Goal: Task Accomplishment & Management: Manage account settings

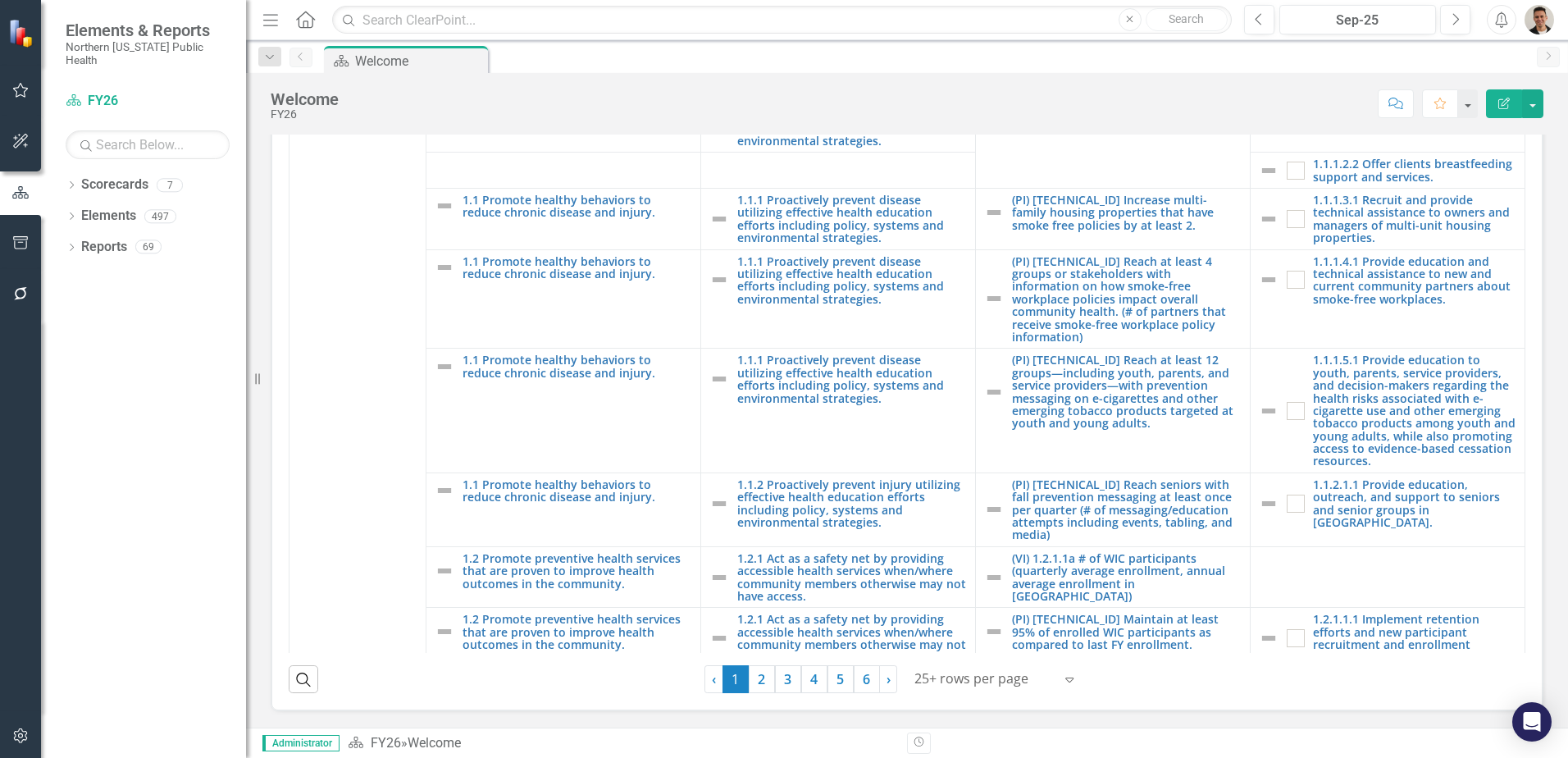
scroll to position [328, 0]
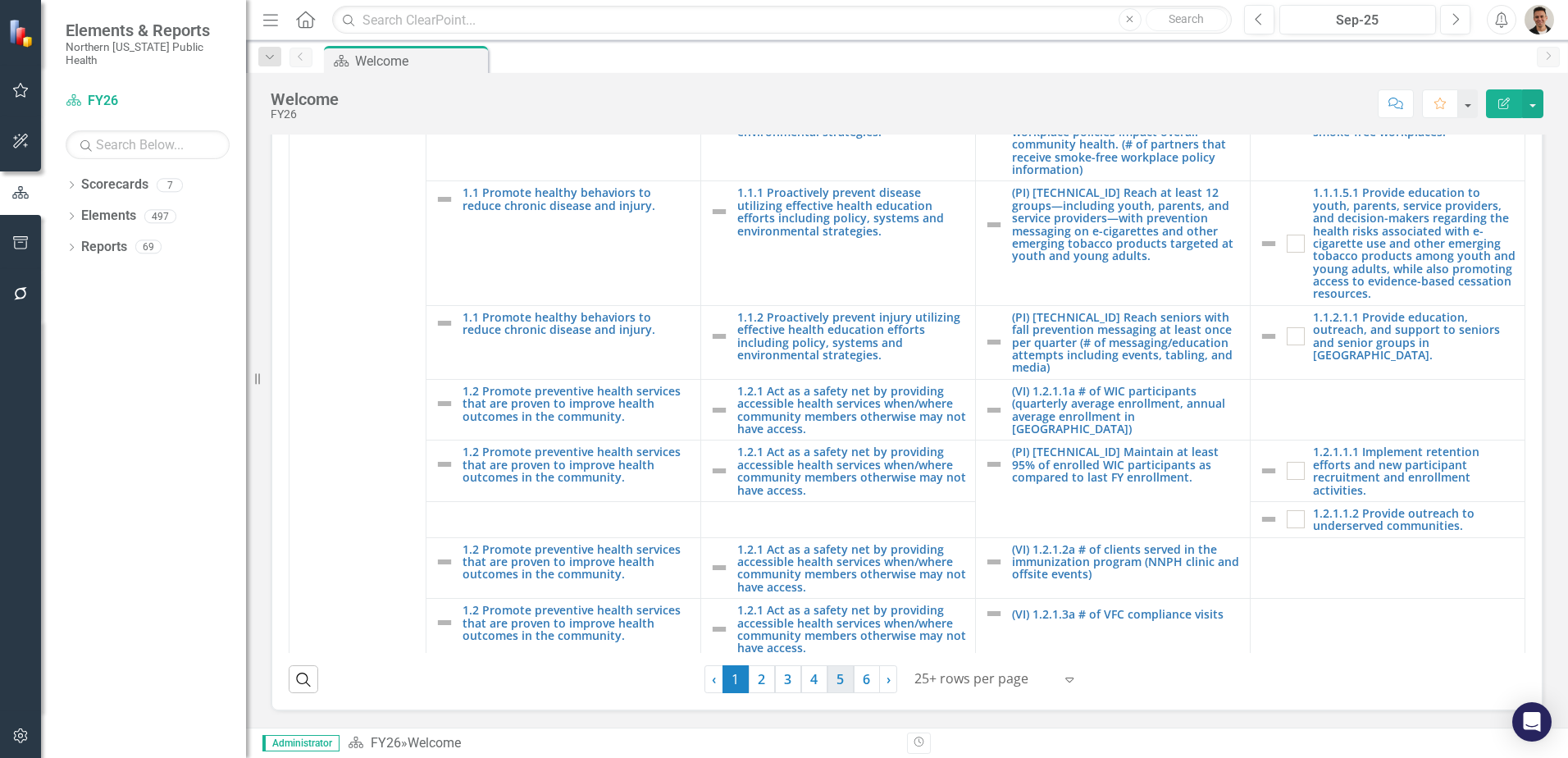
click at [833, 671] on link "5" at bounding box center [840, 679] width 26 height 28
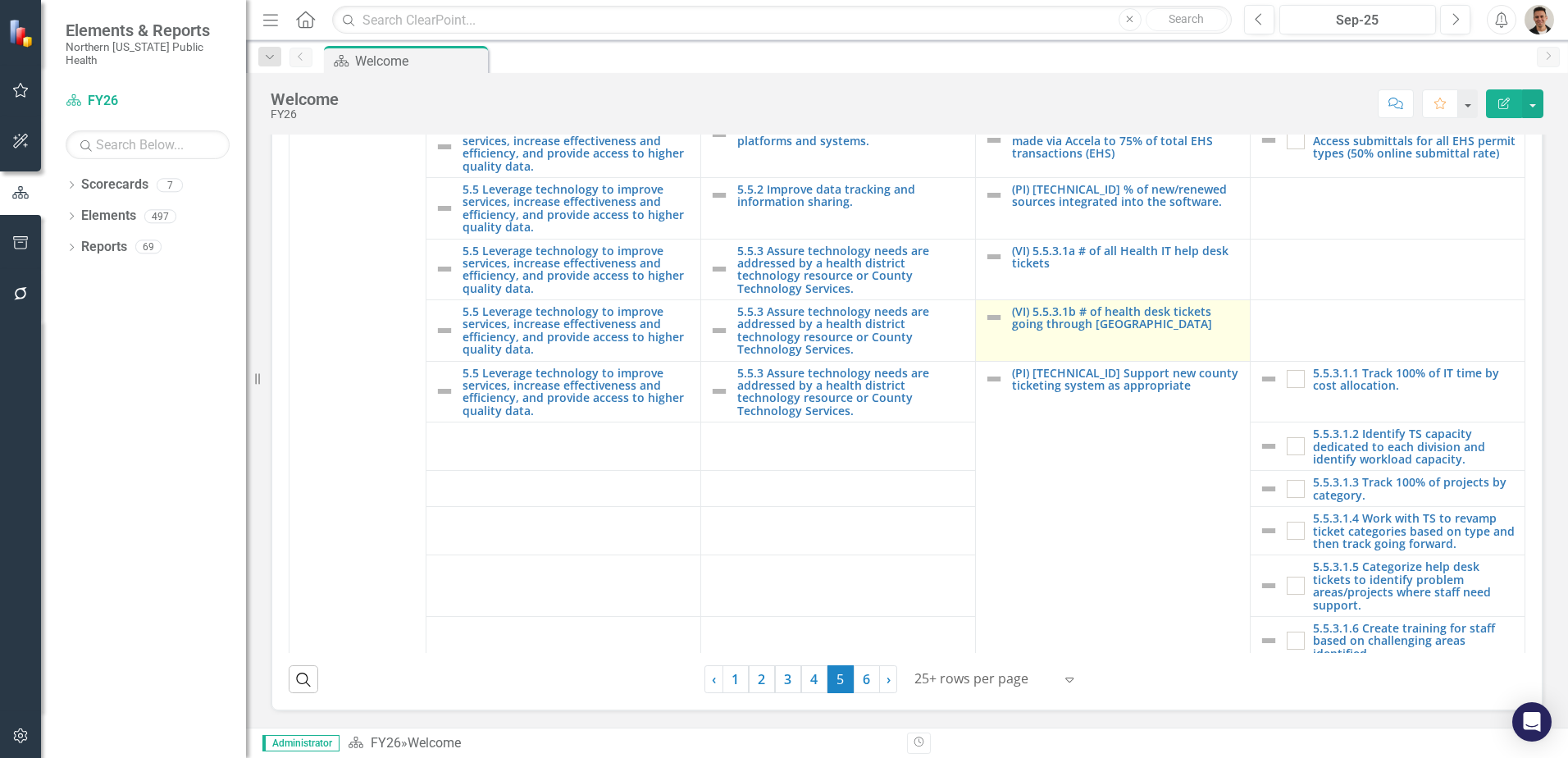
scroll to position [3019, 0]
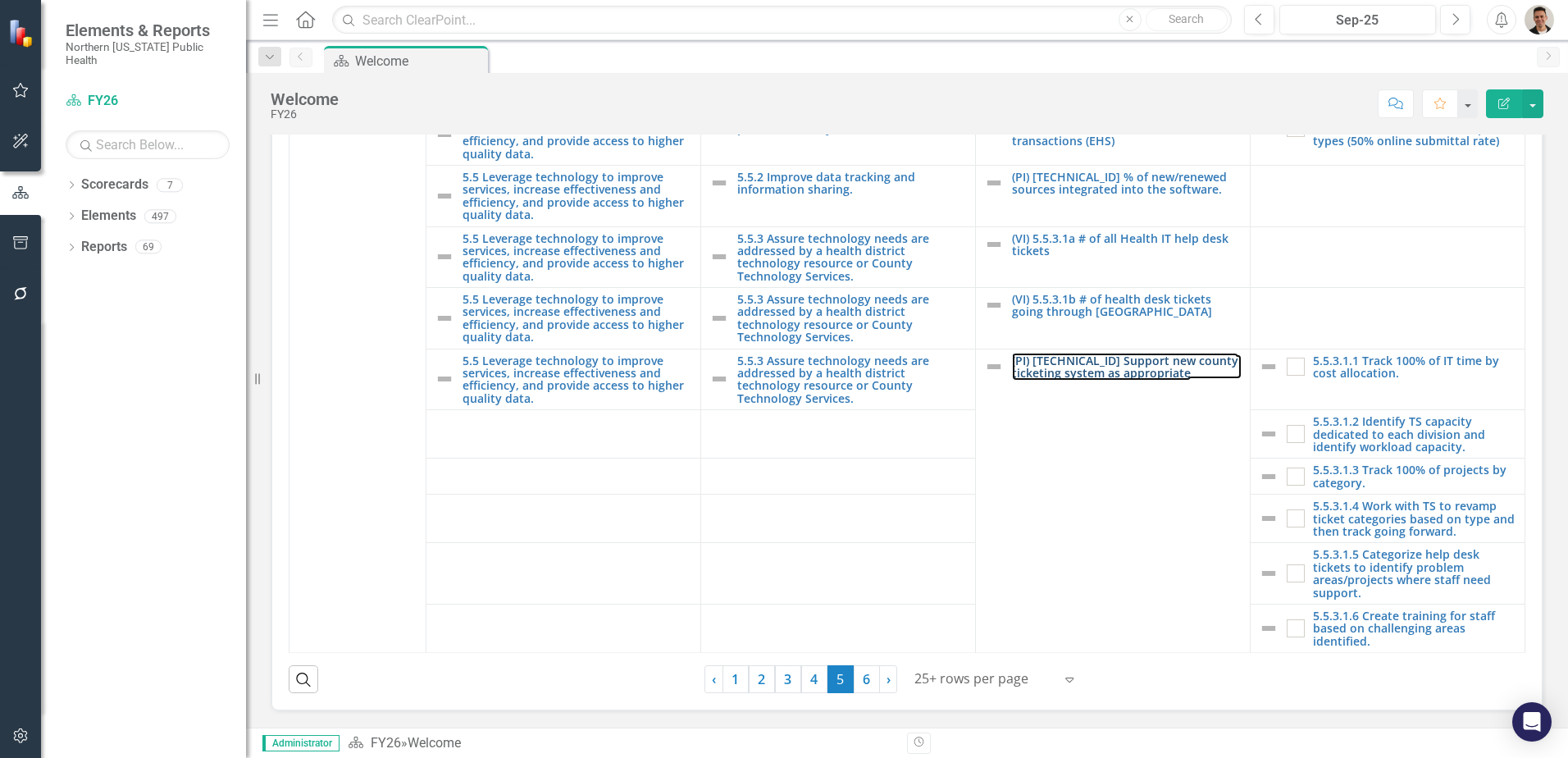
click at [1100, 373] on link "(PI) [TECHNICAL_ID] Support new county ticketing system as appropriate" at bounding box center [1127, 367] width 230 height 26
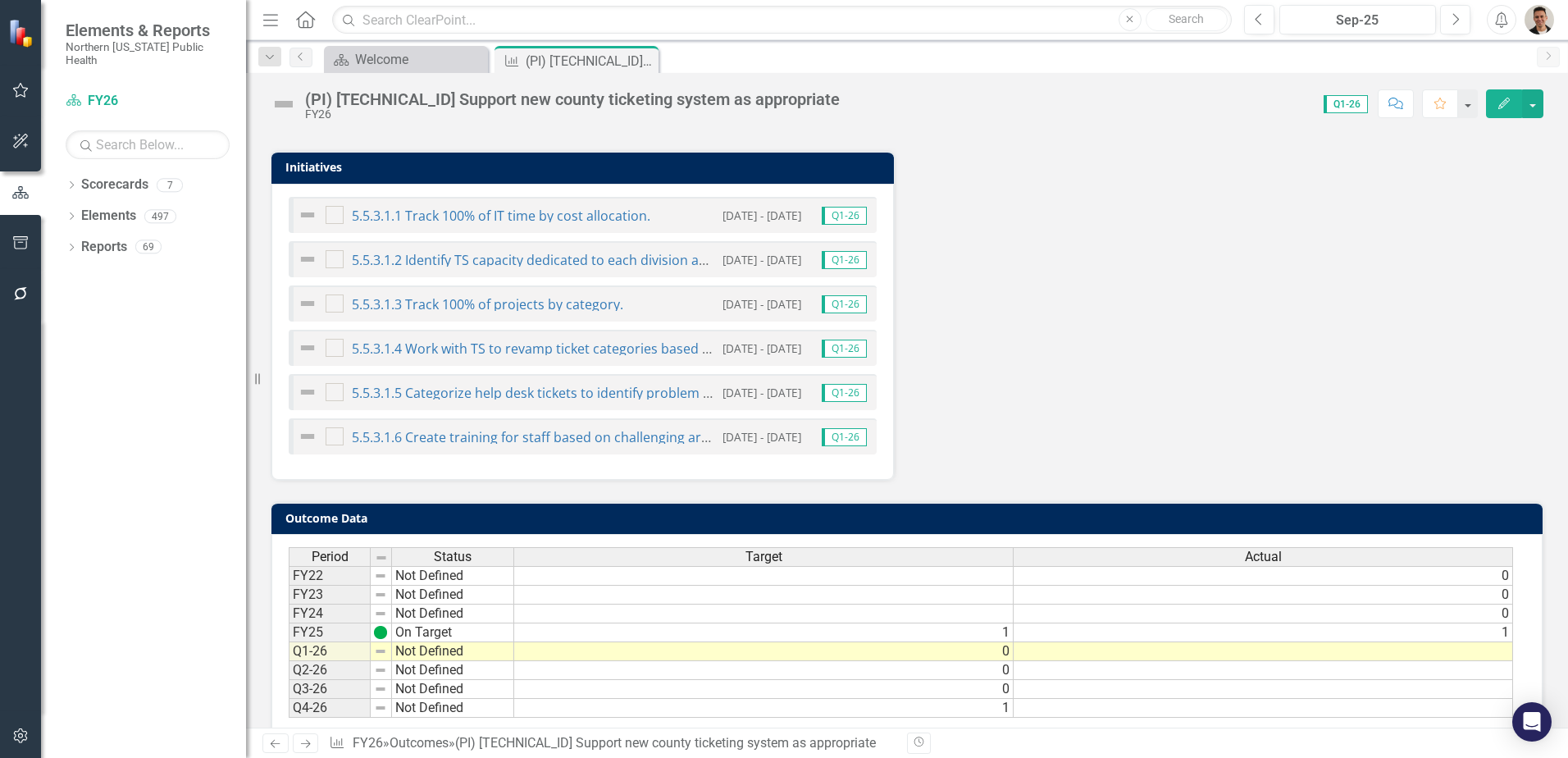
scroll to position [689, 0]
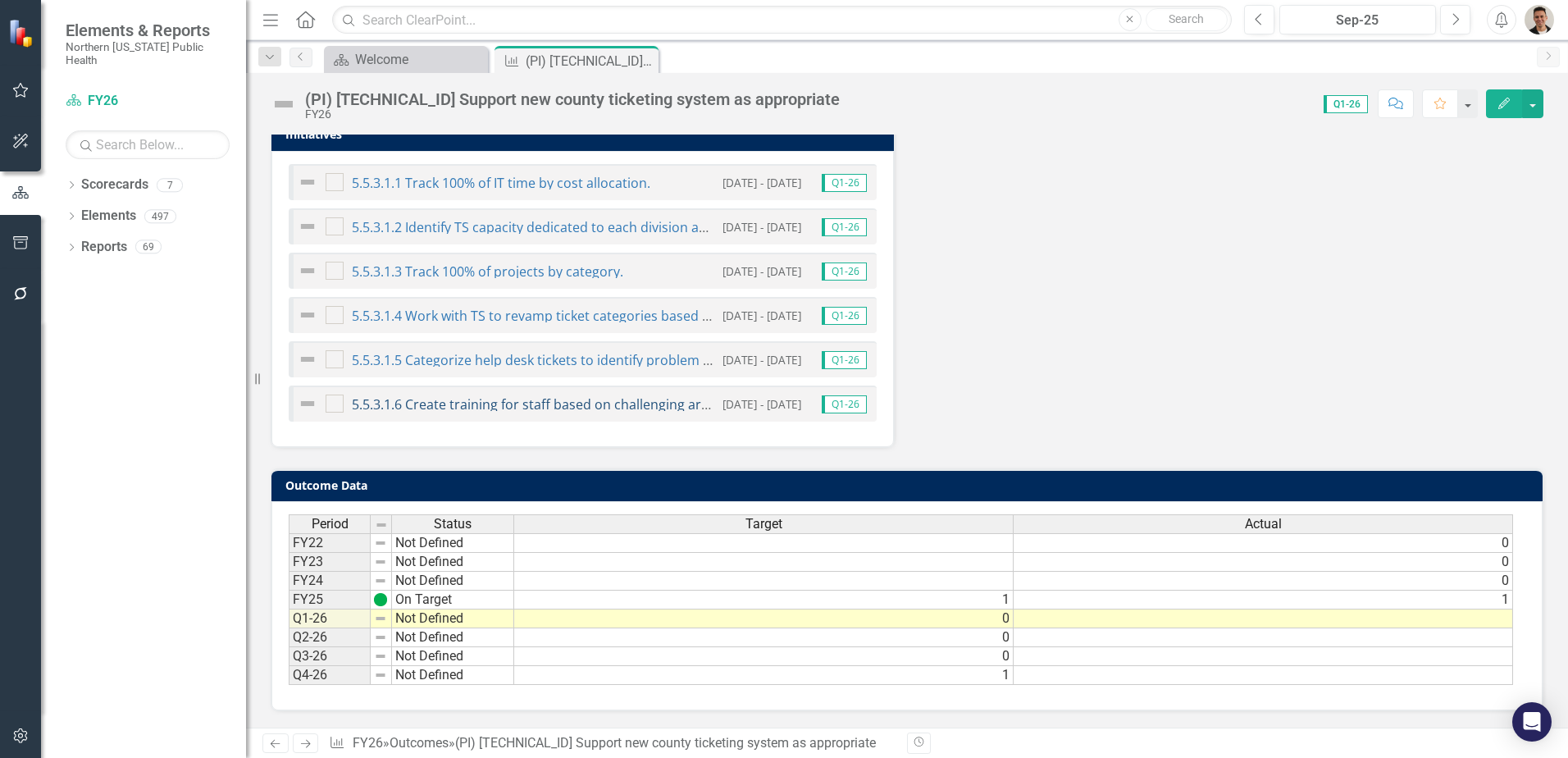
click at [534, 401] on link "5.5.3.1.6 Create training for staff based on challenging areas identified." at bounding box center [569, 404] width 435 height 18
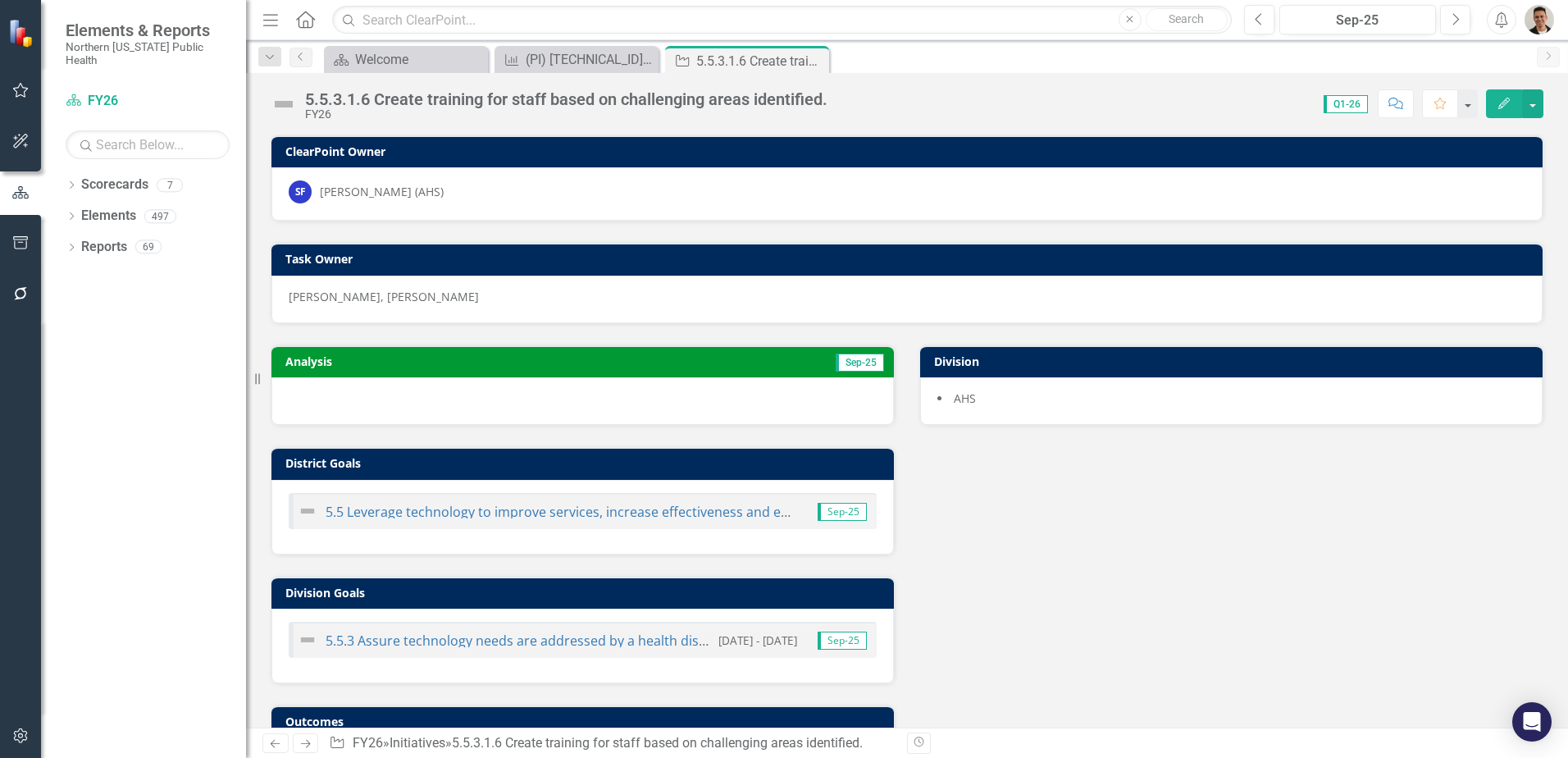
click at [1501, 101] on icon "Edit" at bounding box center [1504, 103] width 15 height 12
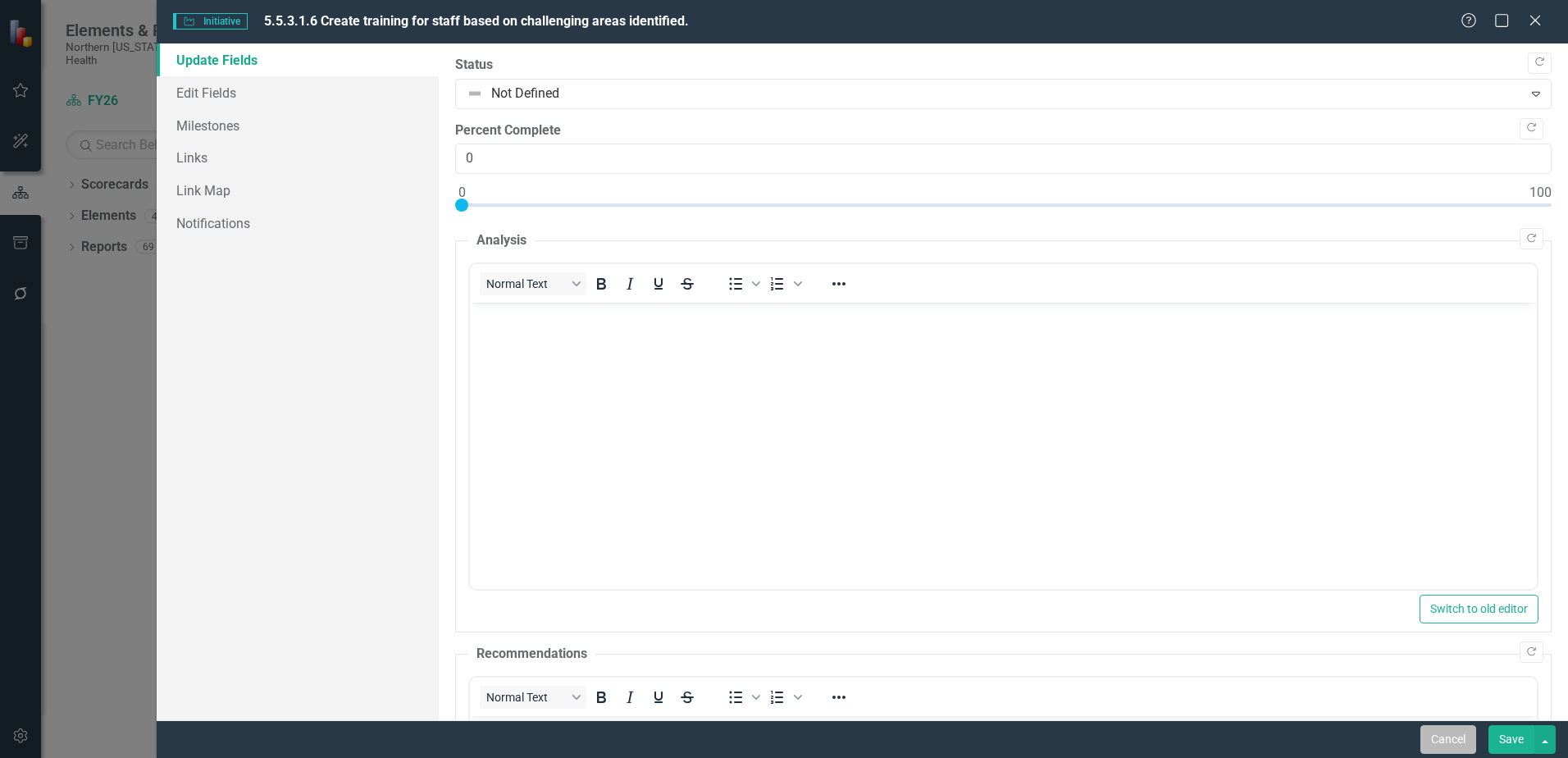
click at [1428, 739] on button "Cancel" at bounding box center [1448, 739] width 56 height 28
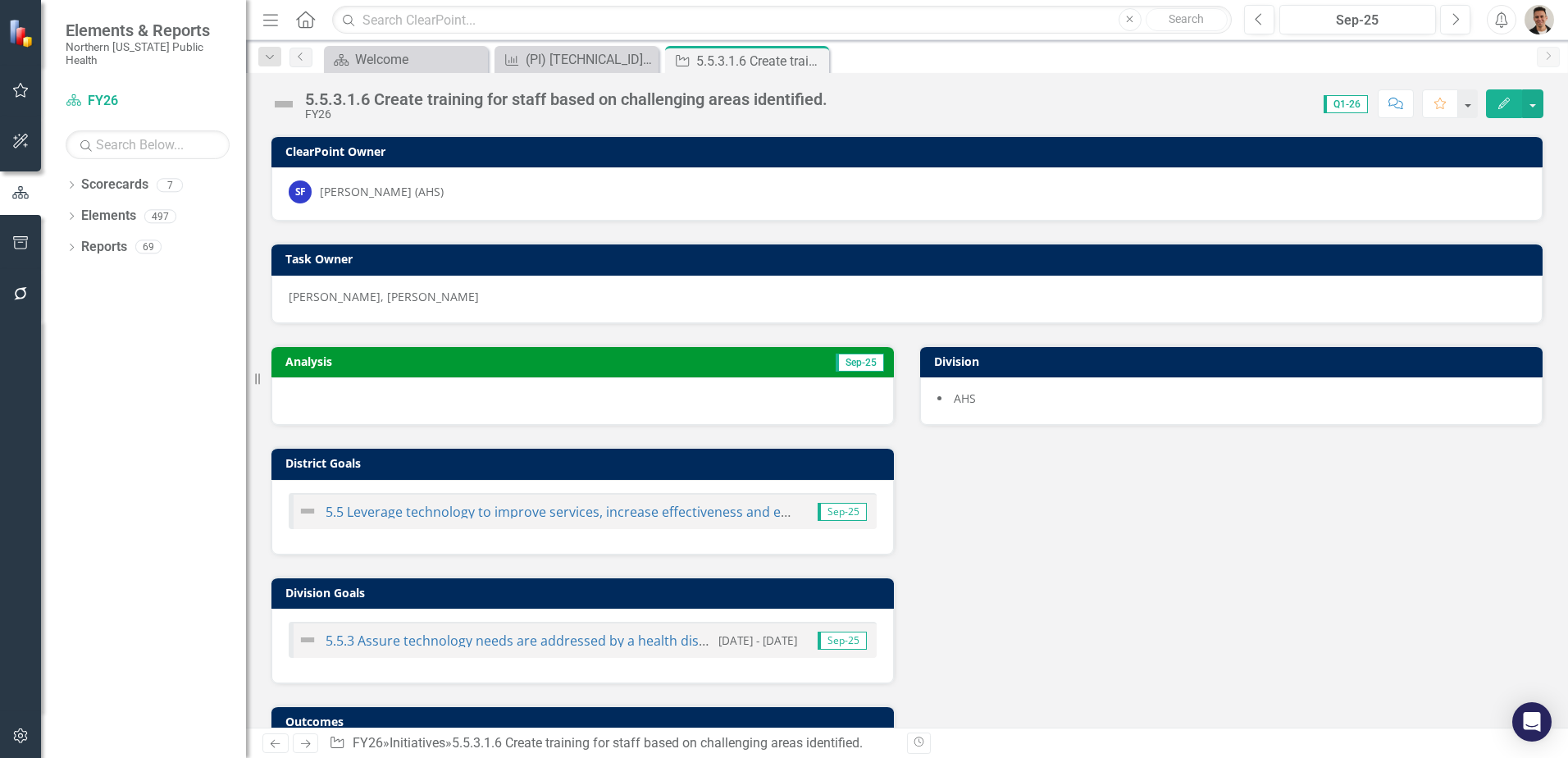
click at [524, 93] on div "5.5.3.1.6 Create training for staff based on challenging areas identified." at bounding box center [566, 99] width 523 height 18
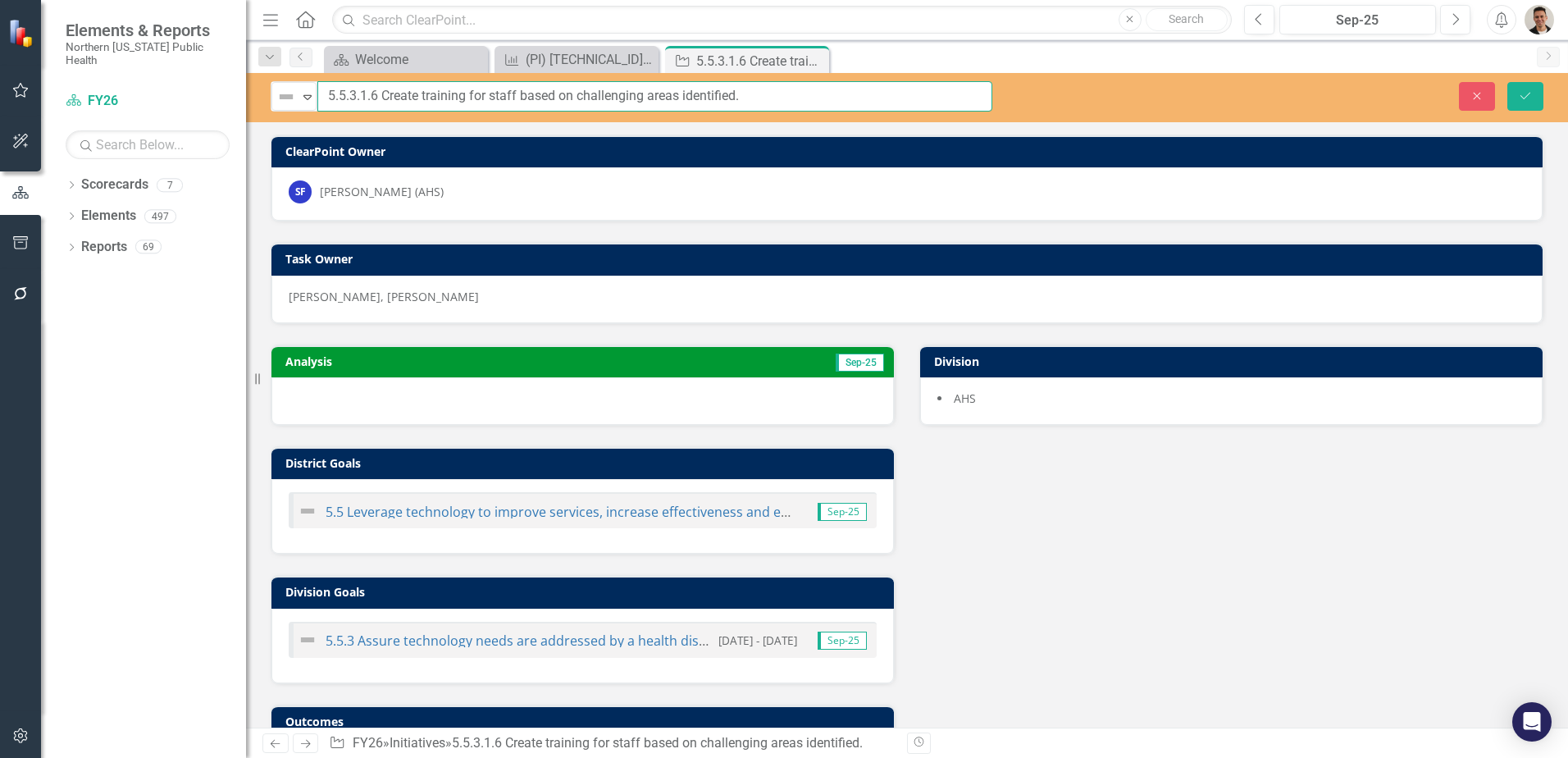
drag, startPoint x: 384, startPoint y: 93, endPoint x: 946, endPoint y: 97, distance: 562.0
click at [946, 97] on input "5.5.3.1.6 Create training for staff based on challenging areas identified." at bounding box center [655, 96] width 675 height 30
paste input "Recommend training (via Bridge or another TS resource) to staff based on challe…"
type input "5.5.3.1.6 Recommend training (via Bridge or another TS resource) to staff based…"
click at [1526, 94] on icon "Save" at bounding box center [1525, 96] width 15 height 12
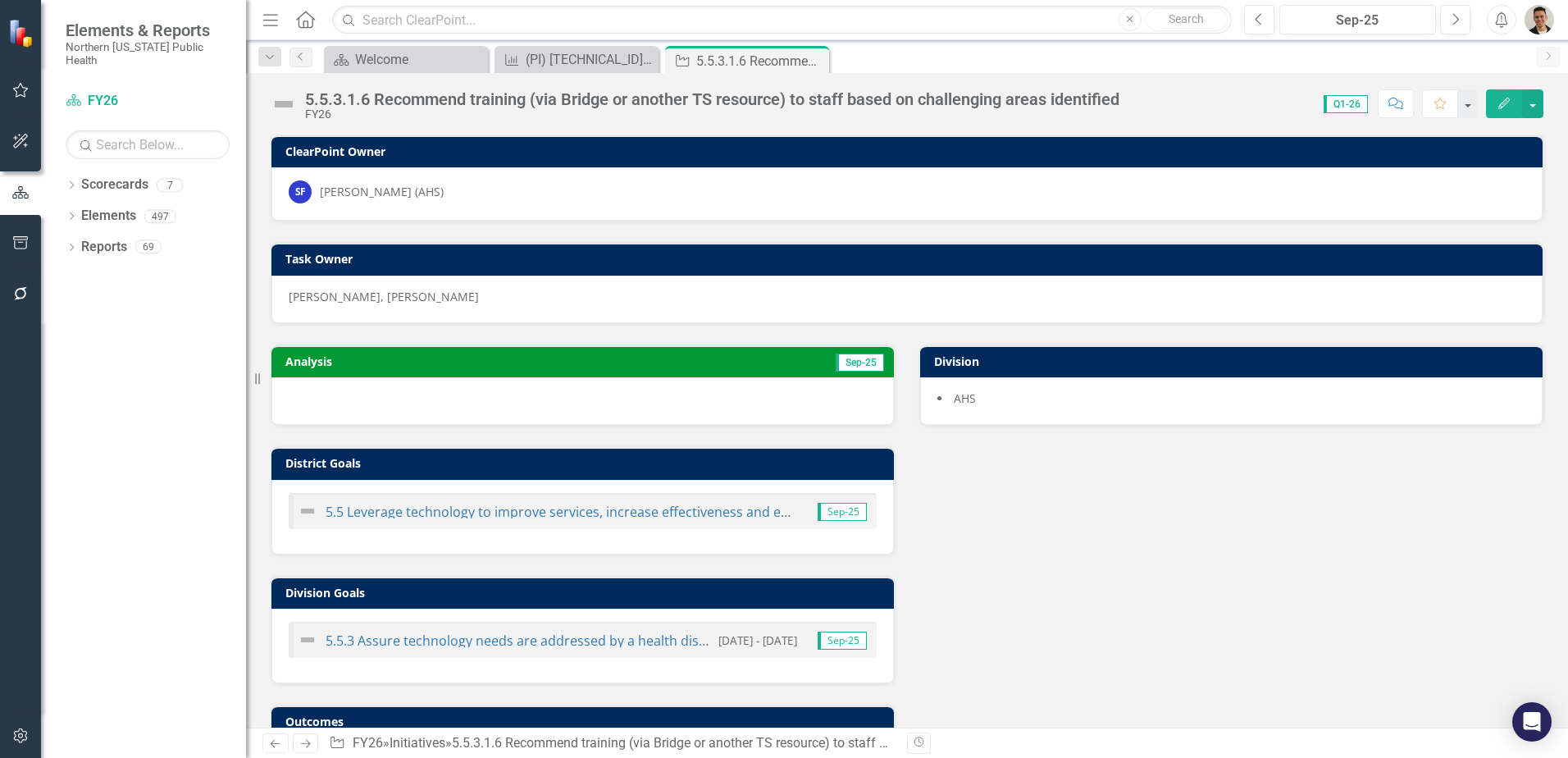
drag, startPoint x: 814, startPoint y: 58, endPoint x: 35, endPoint y: 386, distance: 845.2
click at [0, 0] on icon "Close" at bounding box center [0, 0] width 0 height 0
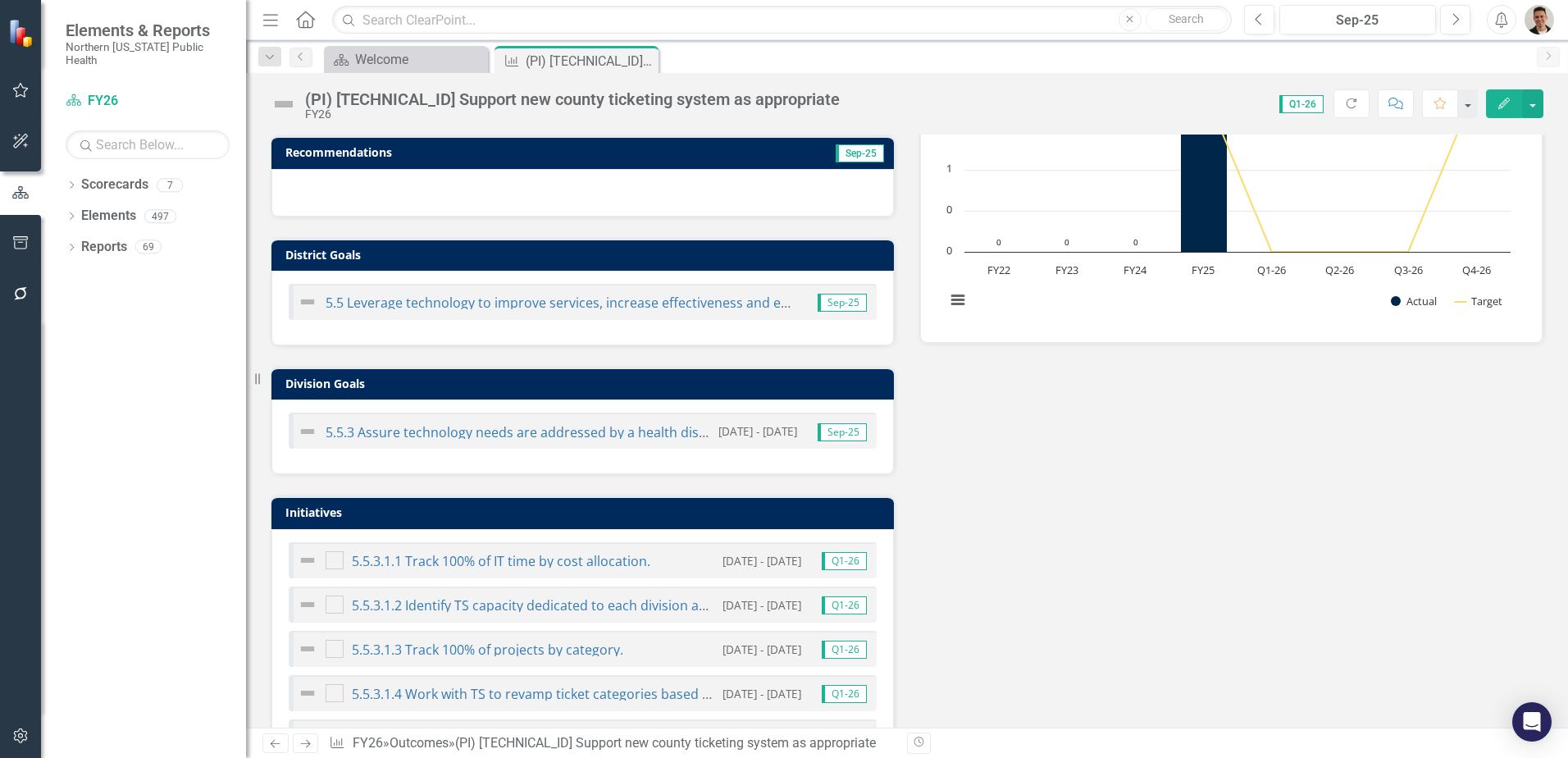
scroll to position [492, 0]
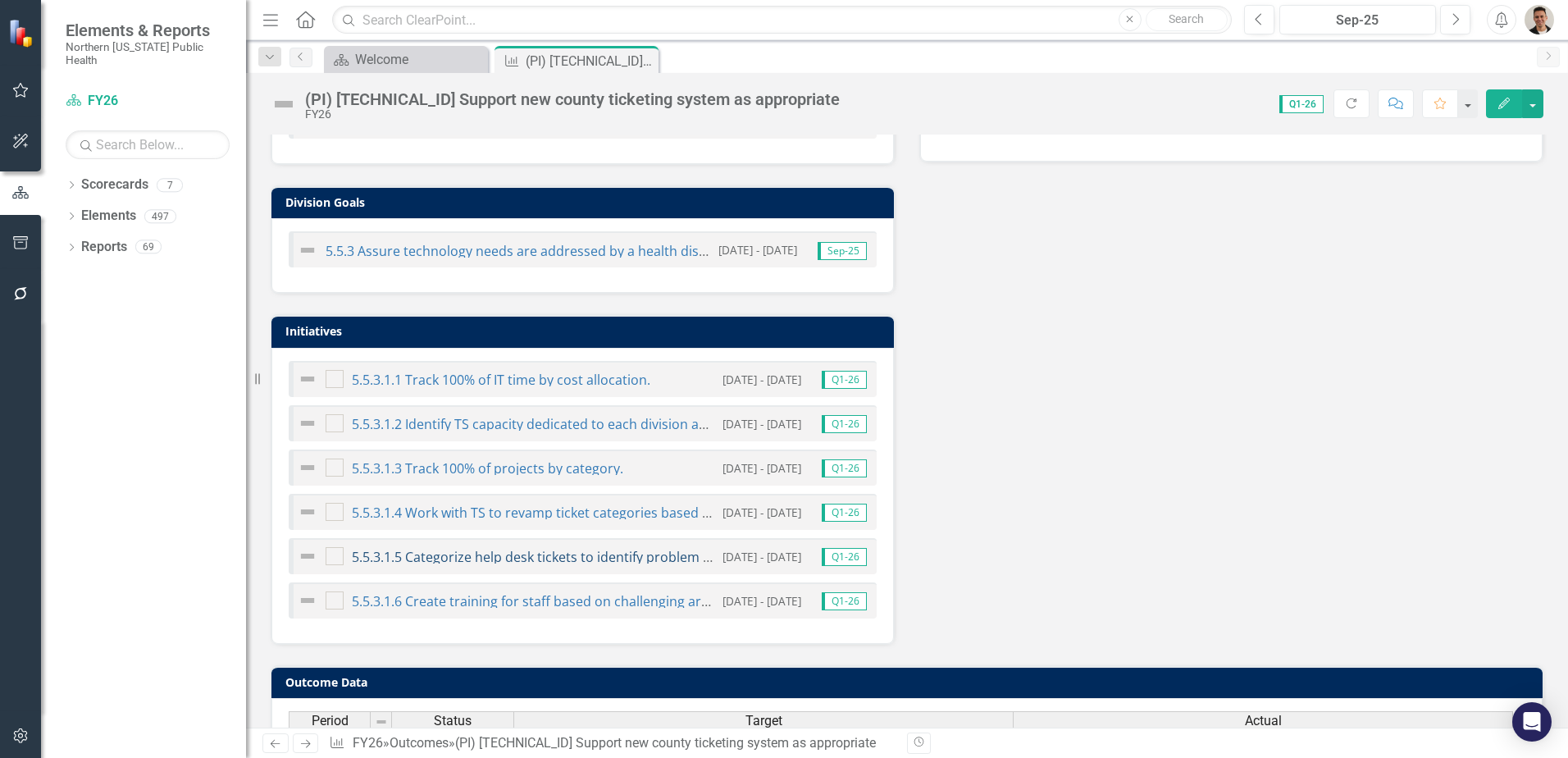
click at [419, 558] on link "5.5.3.1.5 Categorize help desk tickets to identify problem areas/projects where…" at bounding box center [655, 557] width 606 height 18
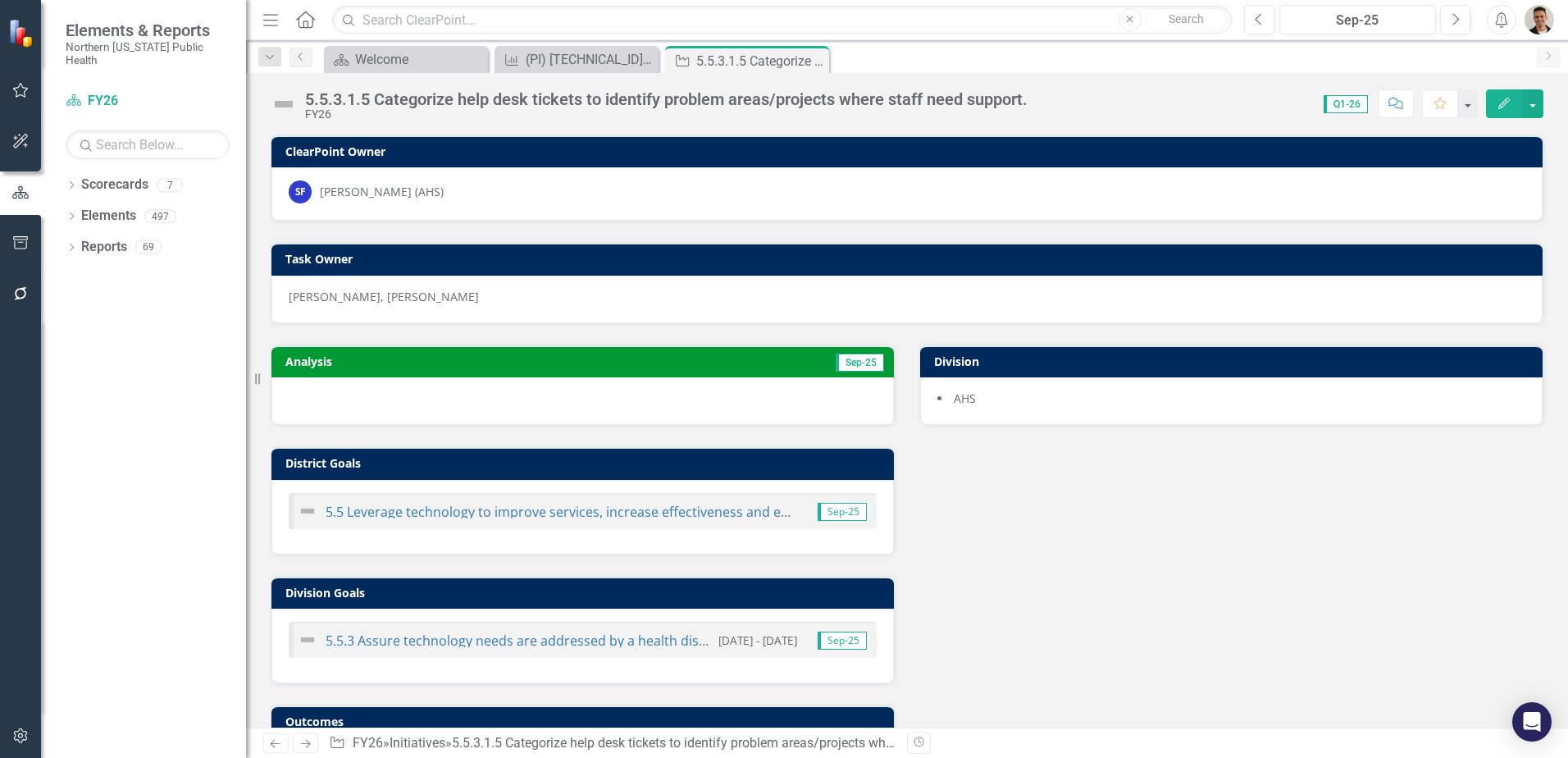
click at [508, 98] on div "5.5.3.1.5 Categorize help desk tickets to identify problem areas/projects where…" at bounding box center [666, 99] width 722 height 18
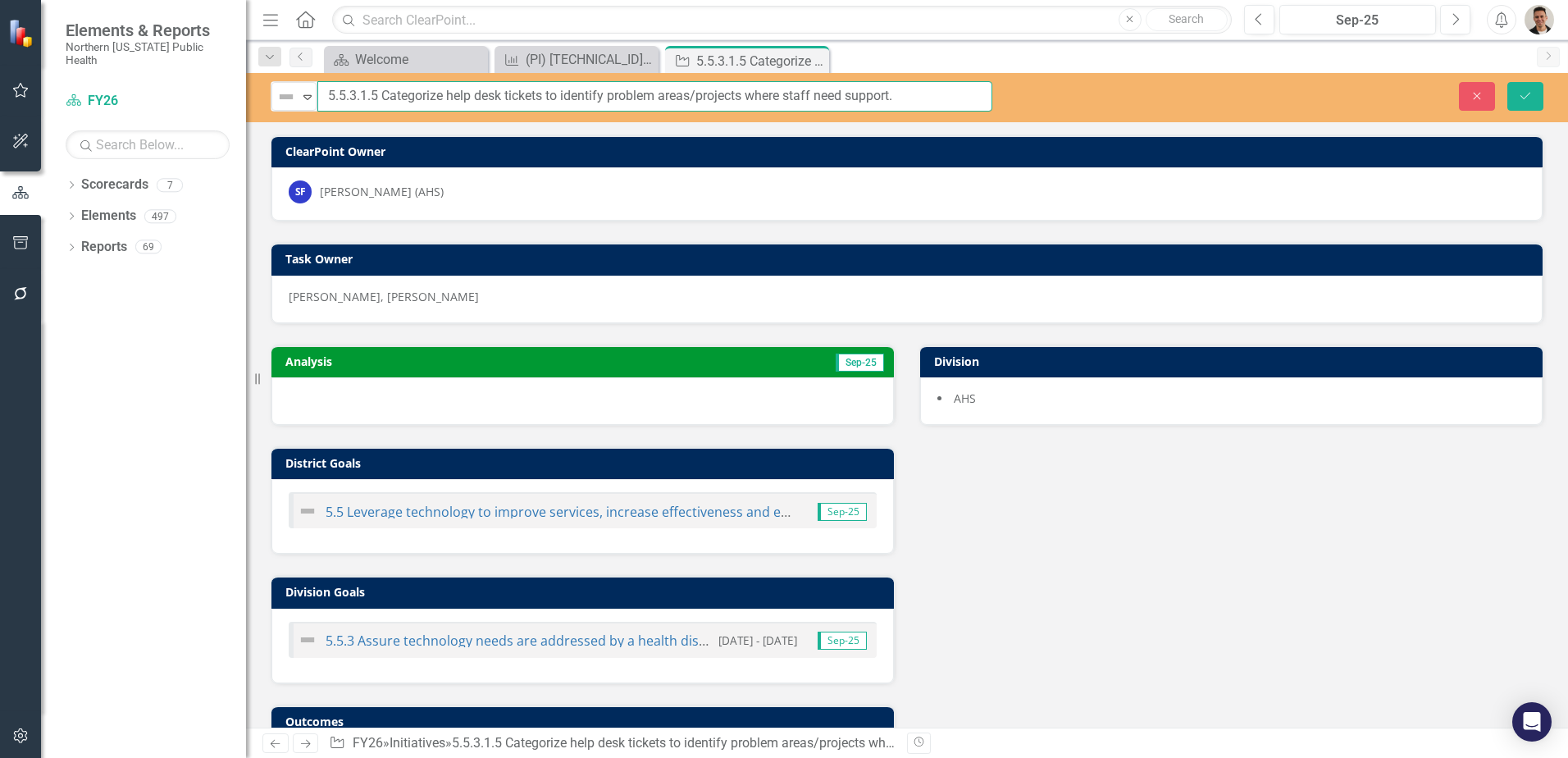
click at [479, 88] on input "5.5.3.1.5 Categorize help desk tickets to identify problem areas/projects where…" at bounding box center [655, 96] width 675 height 30
drag, startPoint x: 384, startPoint y: 95, endPoint x: 1057, endPoint y: 88, distance: 673.0
click at [1057, 88] on div "Not Defined Expand 5.5.3.1.5 Categorize help desk tickets to identify problem a…" at bounding box center [907, 96] width 1322 height 30
paste input "Analyze trends in HALO tickets to determine potential future quality improvemen…"
type input "5.5.3.1.5 Analyze trends in HALO tickets to determine potential future quality …"
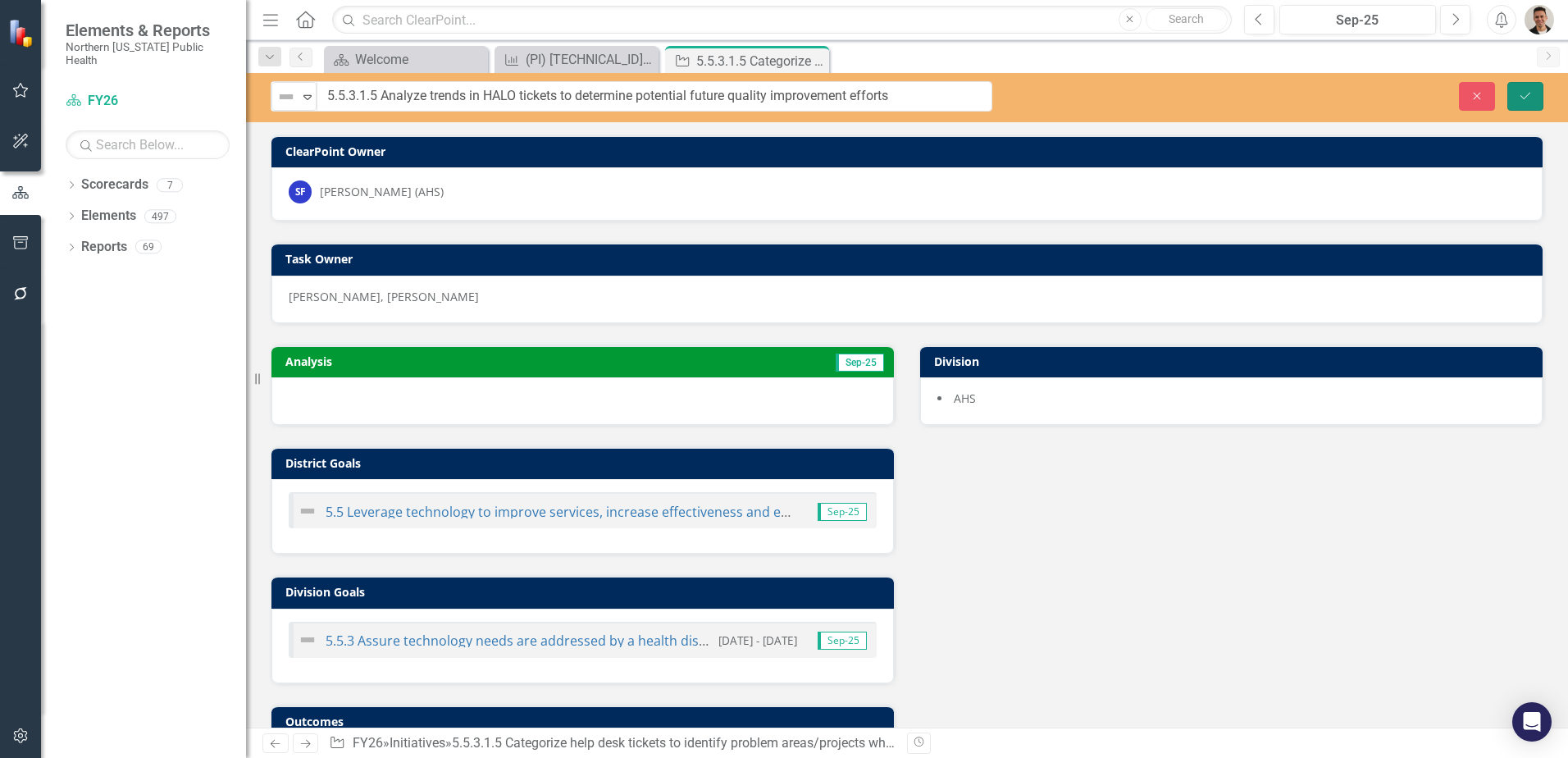
click at [1529, 96] on icon "Save" at bounding box center [1525, 96] width 15 height 12
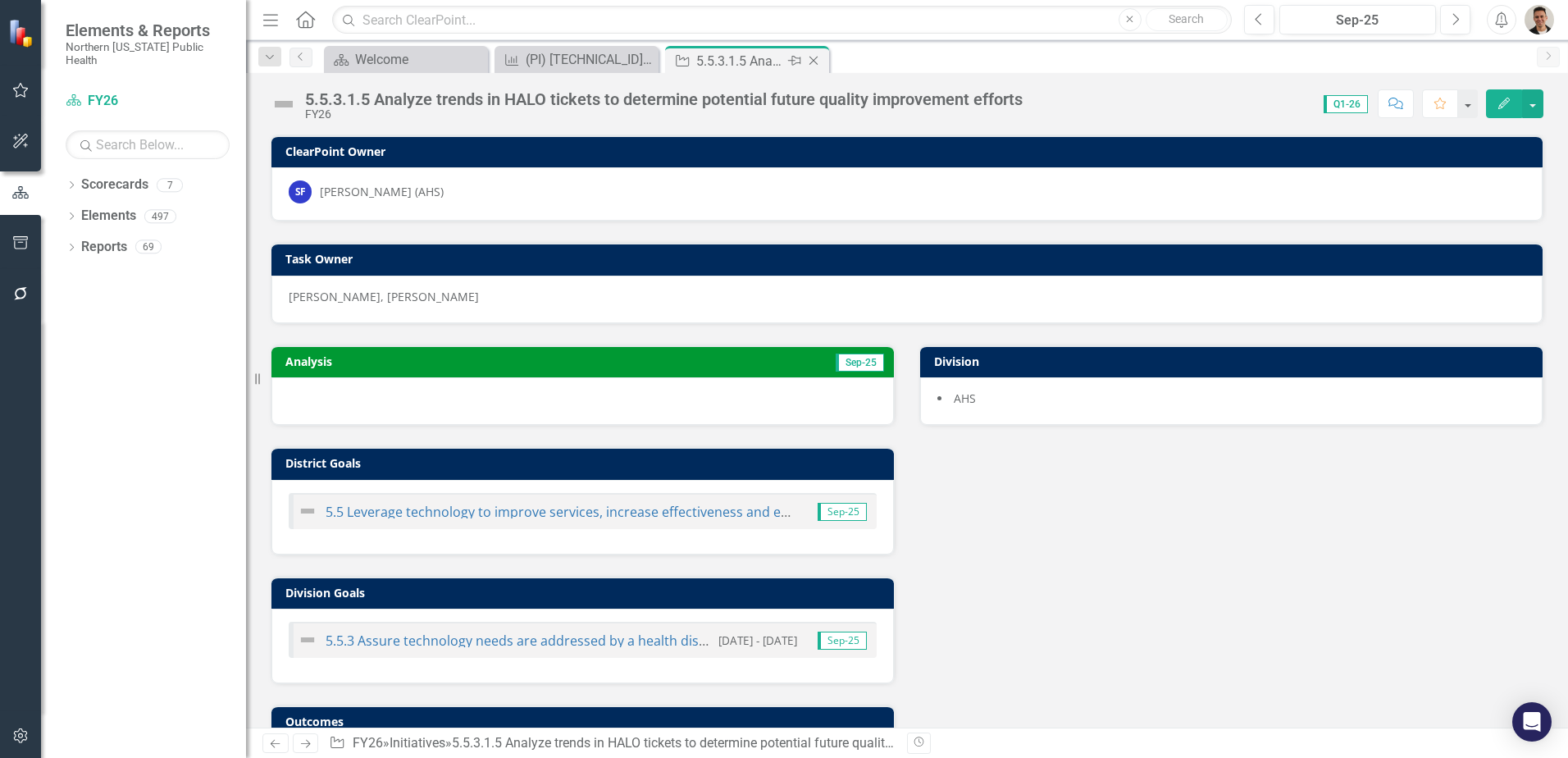
click at [815, 59] on icon at bounding box center [814, 61] width 9 height 9
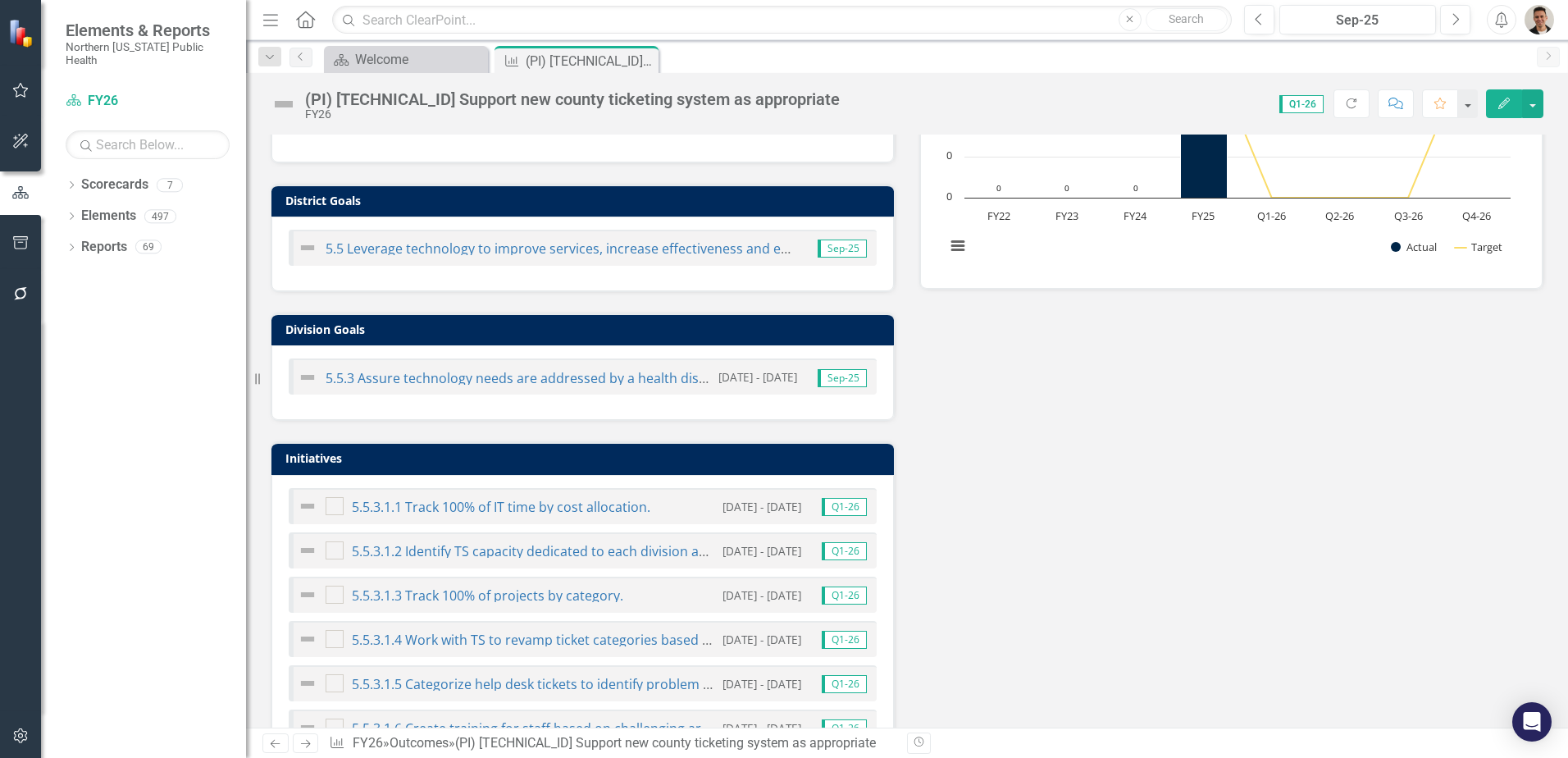
scroll to position [410, 0]
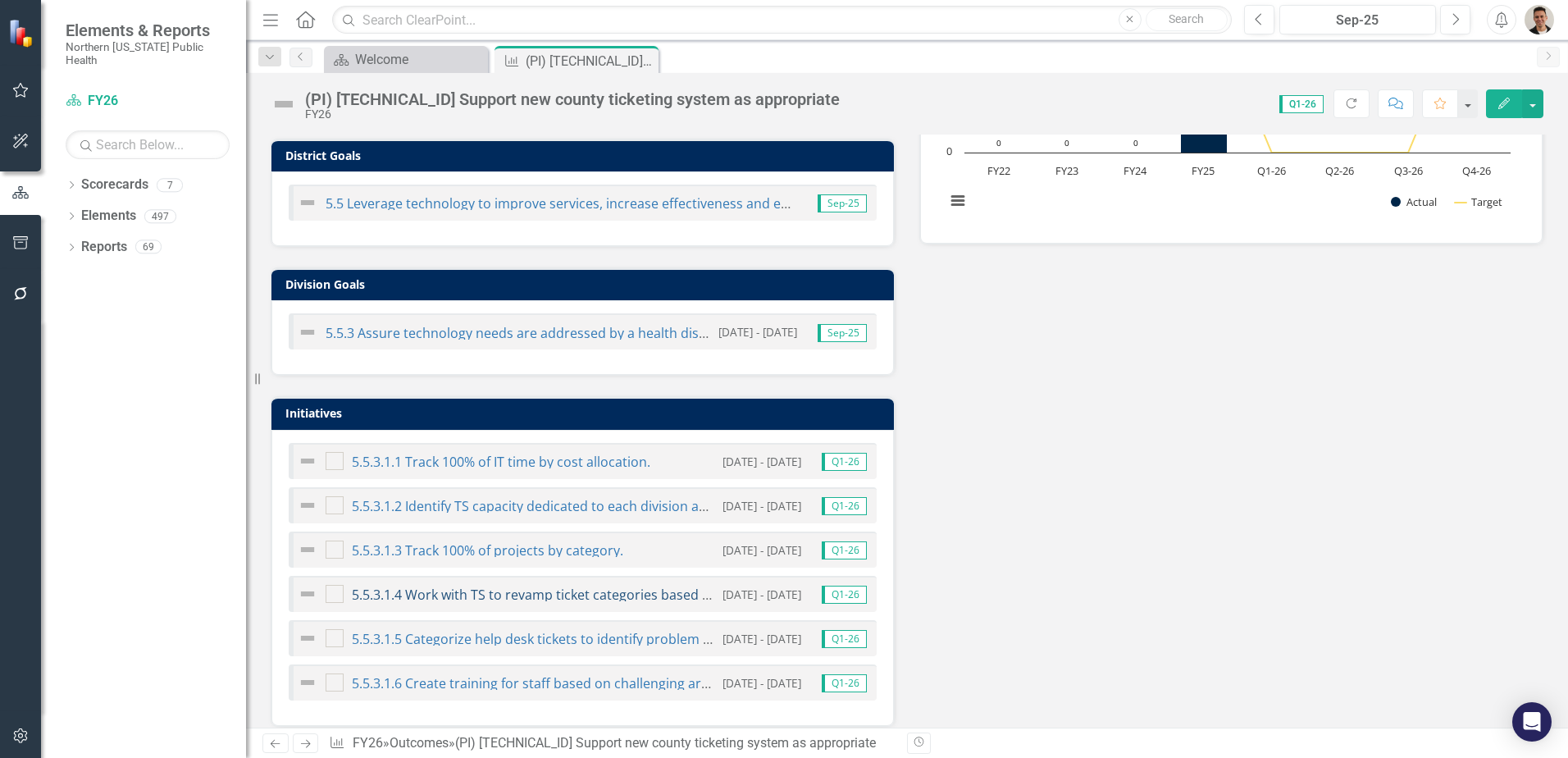
click at [514, 588] on link "5.5.3.1.4 Work with TS to revamp ticket categories based on type and then track…" at bounding box center [644, 595] width 584 height 18
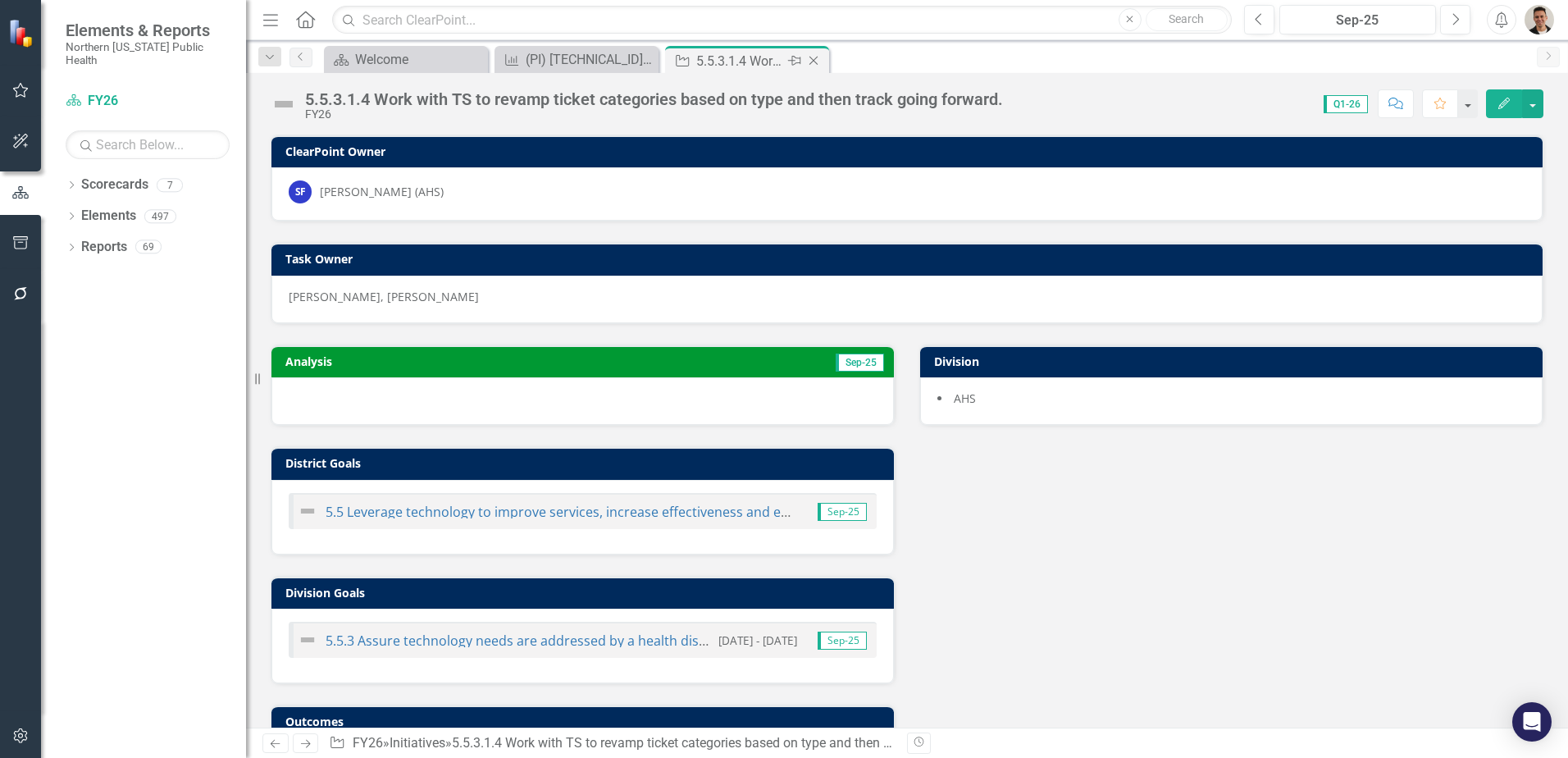
click at [820, 59] on icon "Close" at bounding box center [814, 60] width 16 height 13
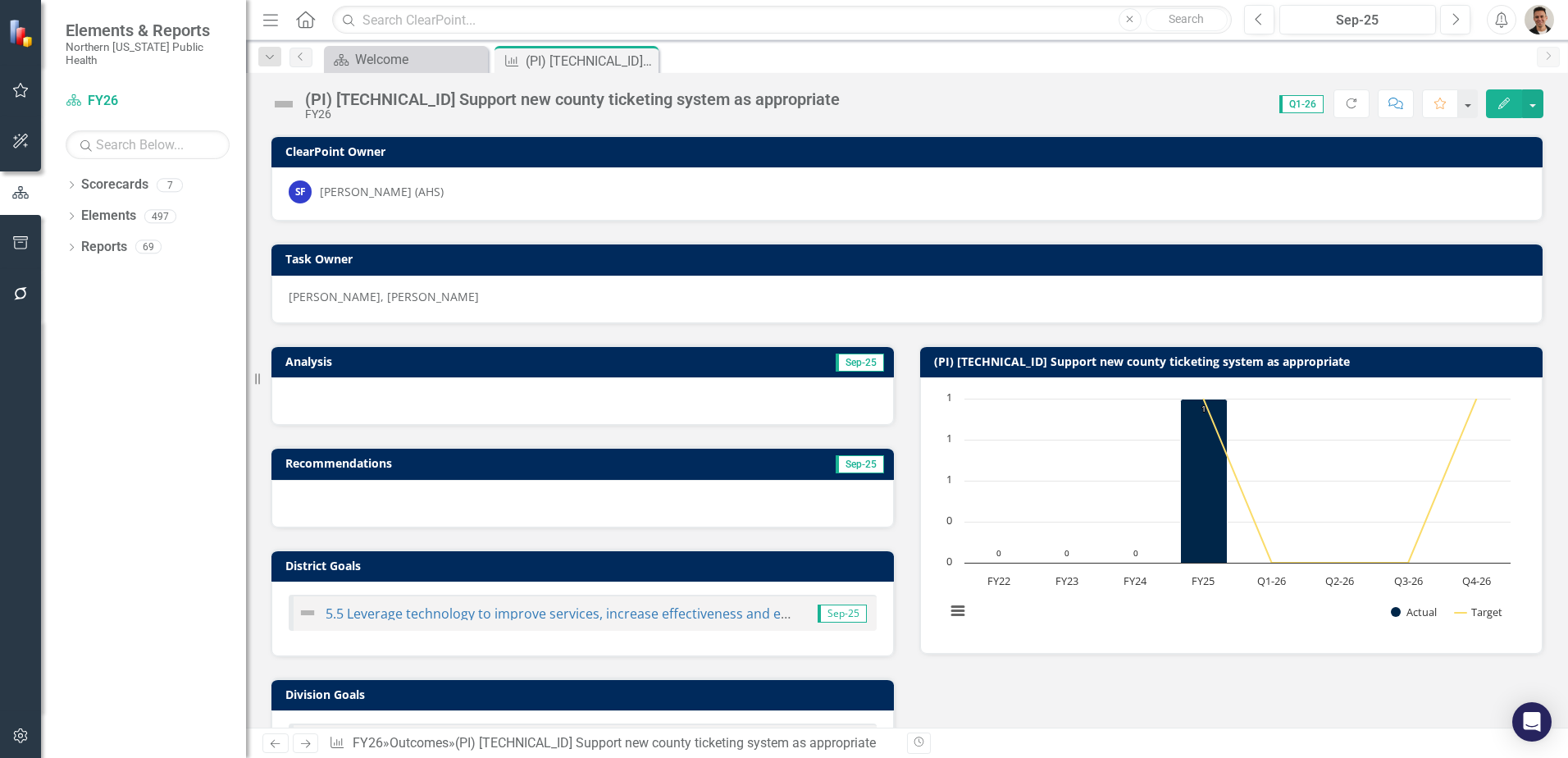
click at [65, 196] on div "Dropdown Scorecards 7 FY26 FY25 Locked FY24 Locked FY23 Locked FY22 Status Snap…" at bounding box center [143, 464] width 205 height 587
click at [69, 202] on div "Dropdown Elements 497" at bounding box center [156, 218] width 181 height 31
click at [69, 213] on icon "Dropdown" at bounding box center [71, 218] width 12 height 9
click at [129, 331] on link "Initiative Initiatives" at bounding box center [129, 340] width 79 height 19
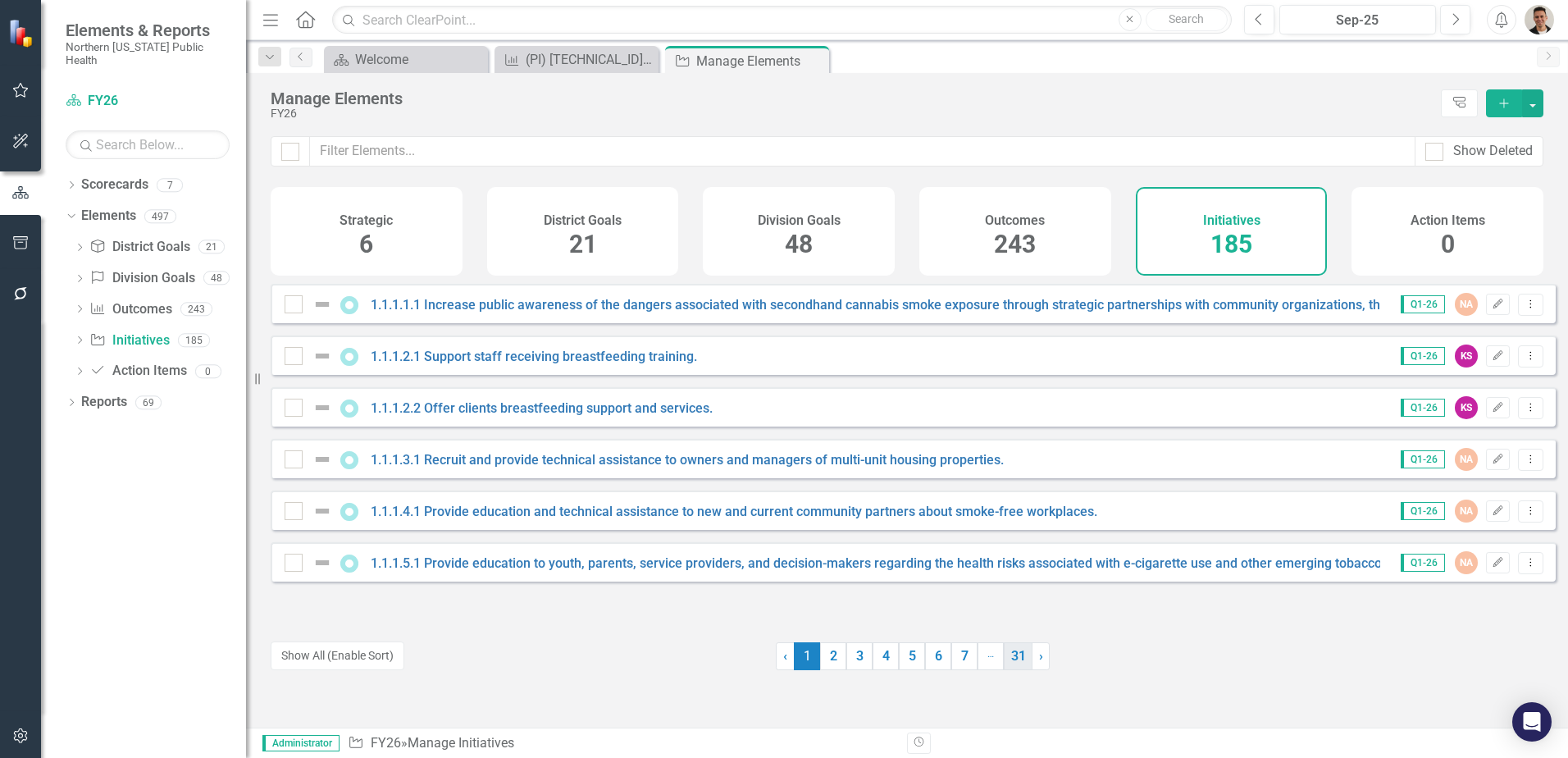
click at [1005, 661] on link "31" at bounding box center [1018, 656] width 28 height 28
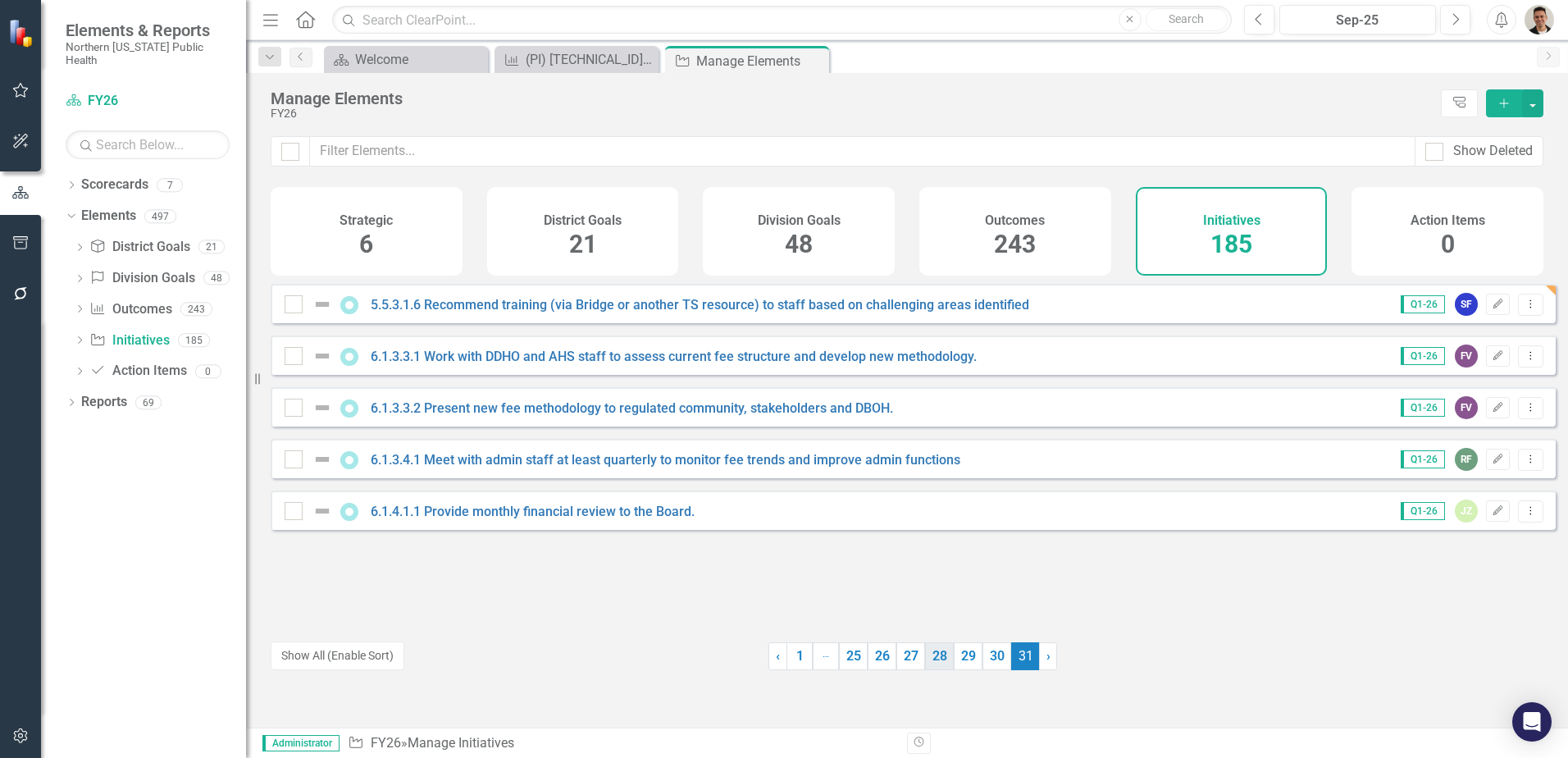
click at [940, 655] on link "28" at bounding box center [939, 656] width 28 height 28
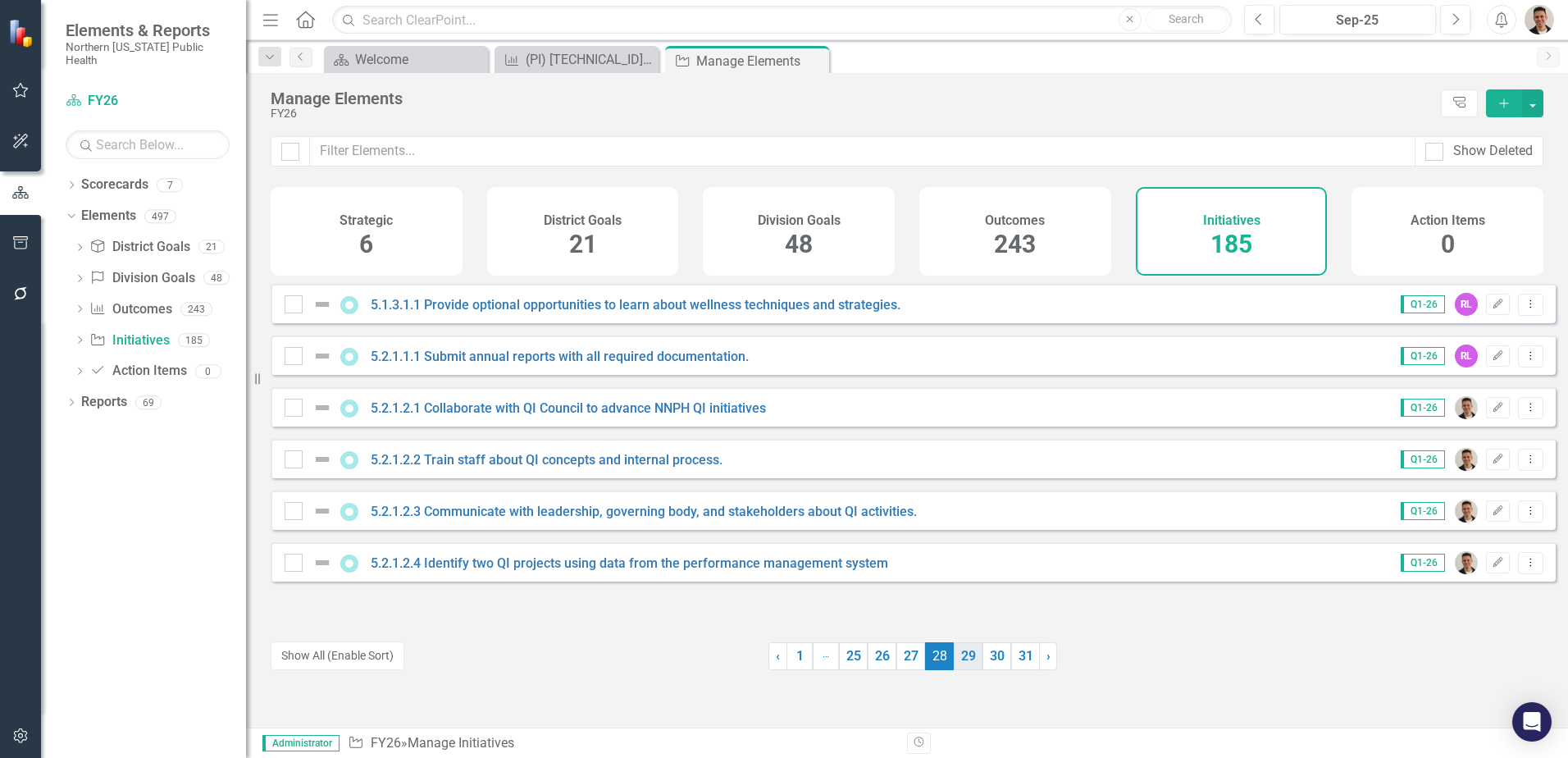
click at [958, 660] on link "29" at bounding box center [968, 656] width 28 height 28
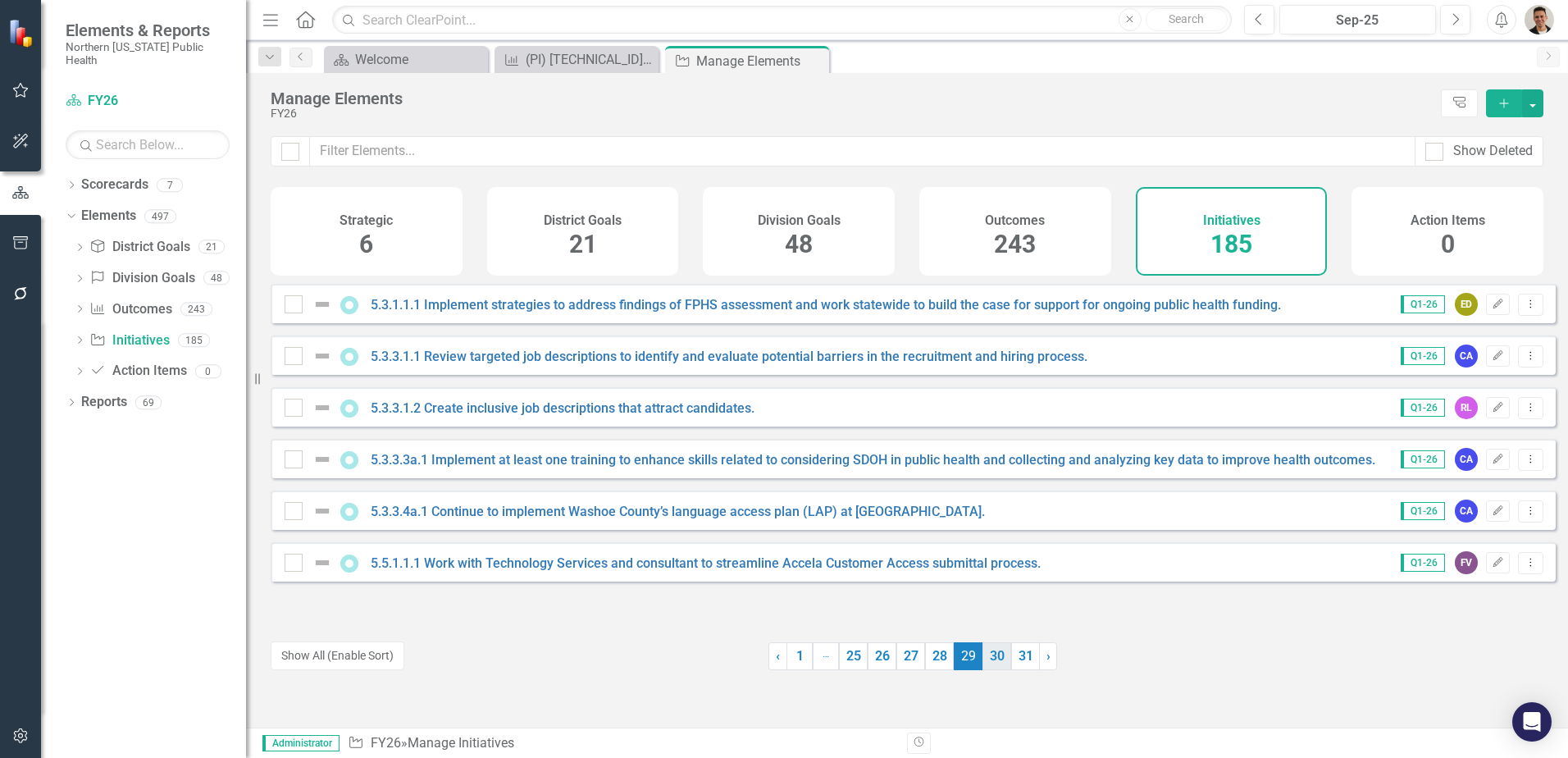
click at [982, 660] on link "30" at bounding box center [996, 656] width 28 height 28
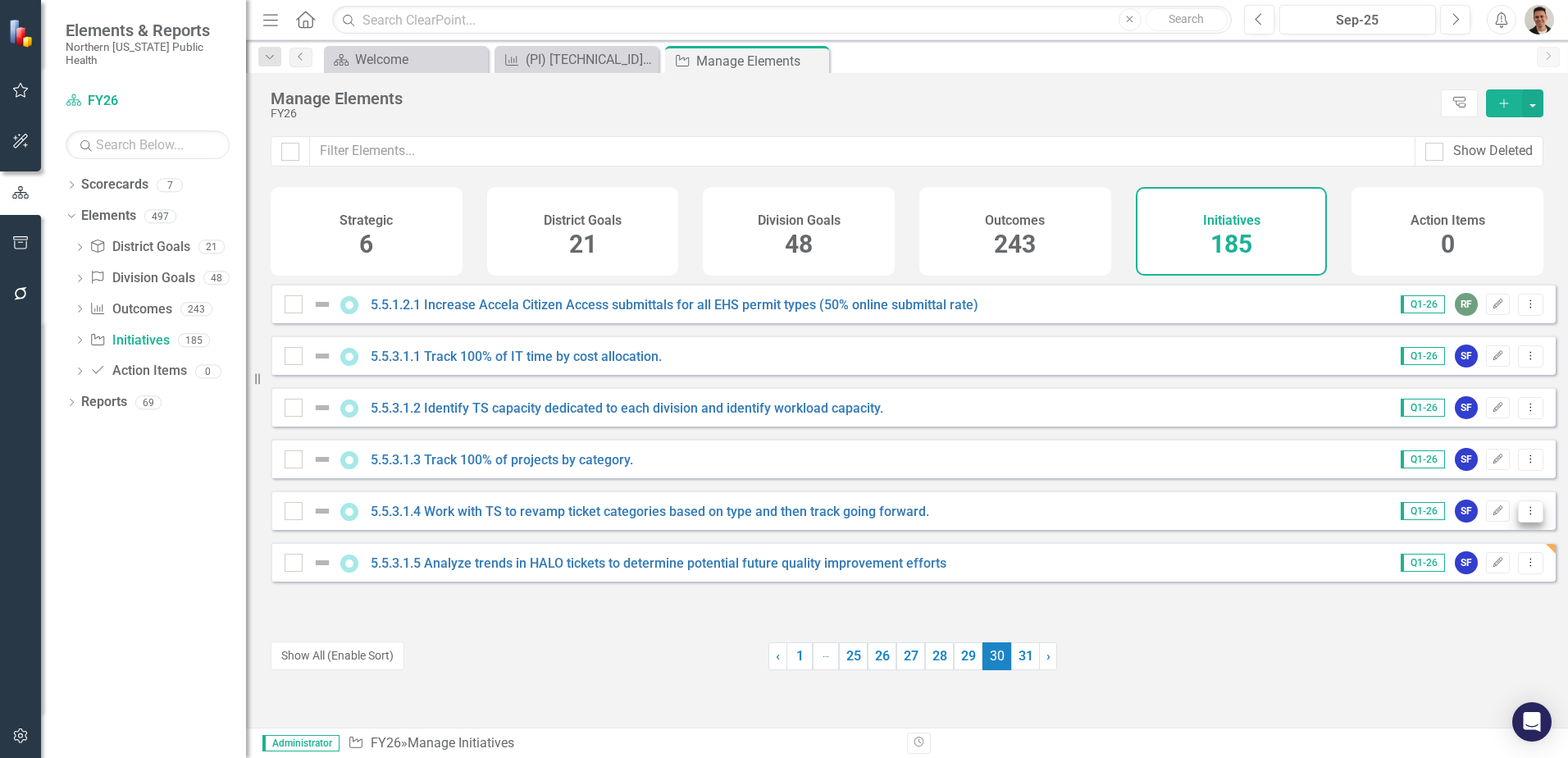
click at [1524, 516] on icon "Dropdown Menu" at bounding box center [1531, 511] width 14 height 11
click at [1484, 637] on link "Trash Delete Initiative" at bounding box center [1457, 641] width 147 height 30
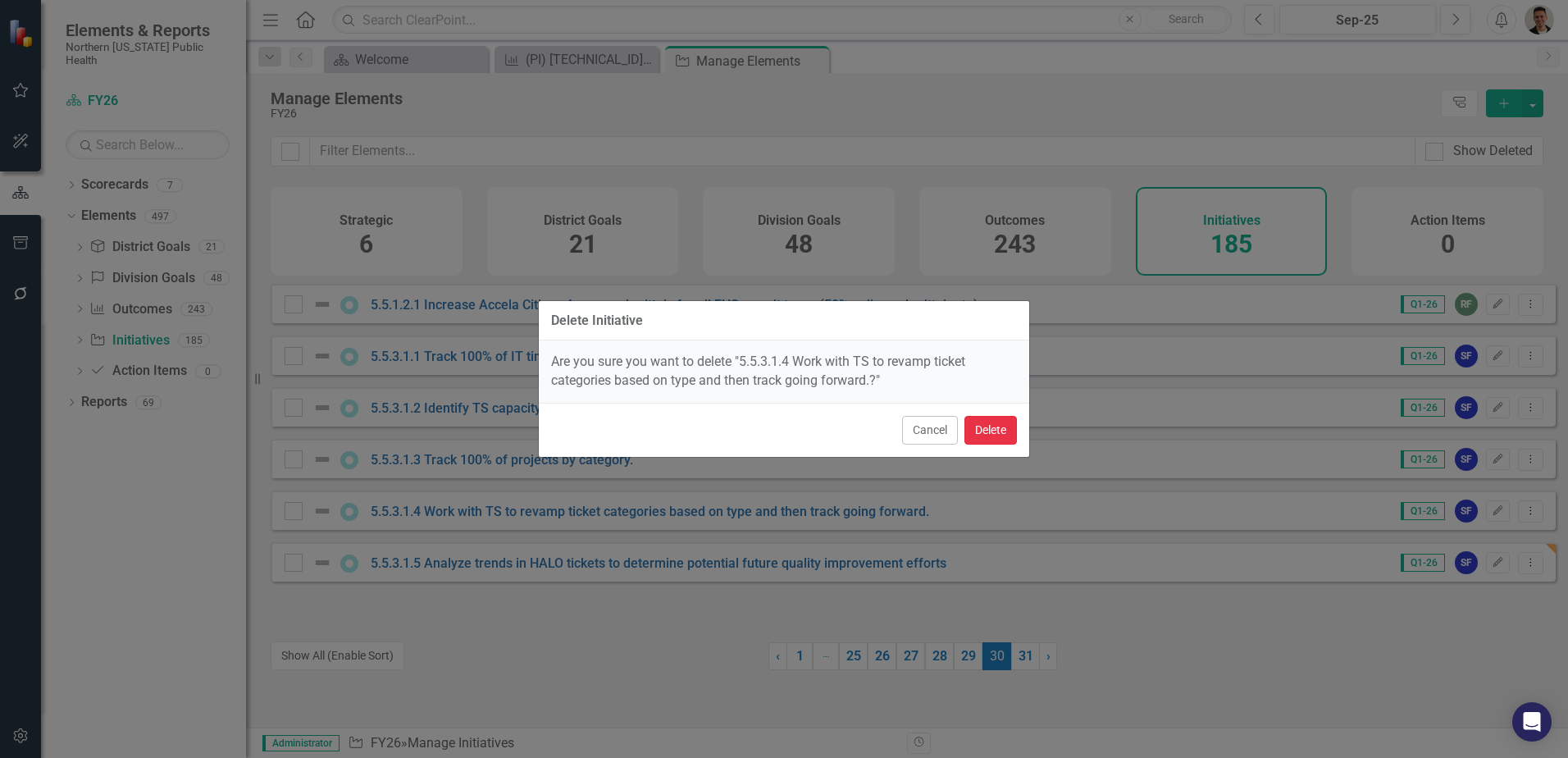
click at [995, 430] on button "Delete" at bounding box center [991, 430] width 53 height 28
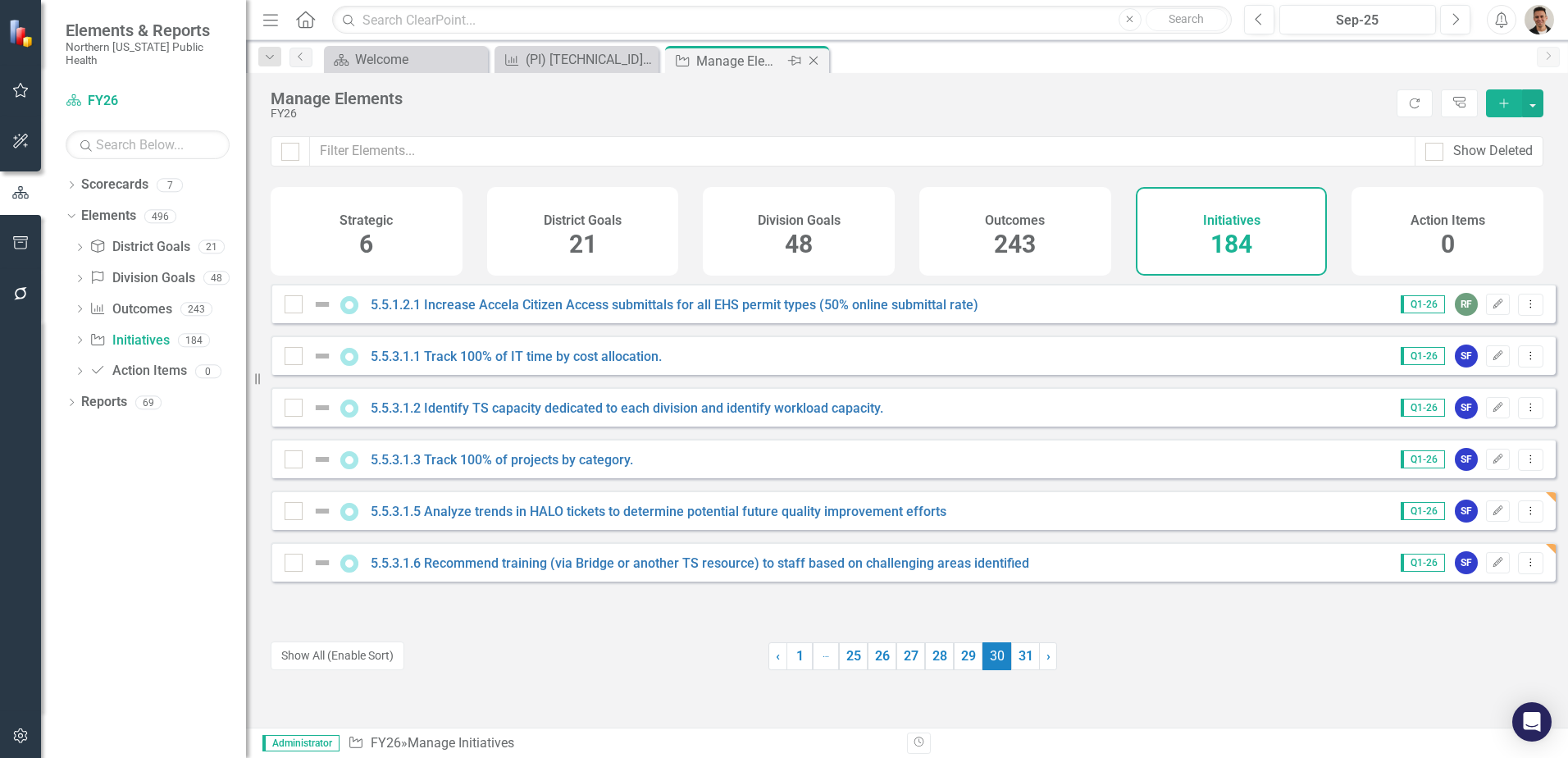
click at [812, 61] on icon "Close" at bounding box center [814, 60] width 16 height 13
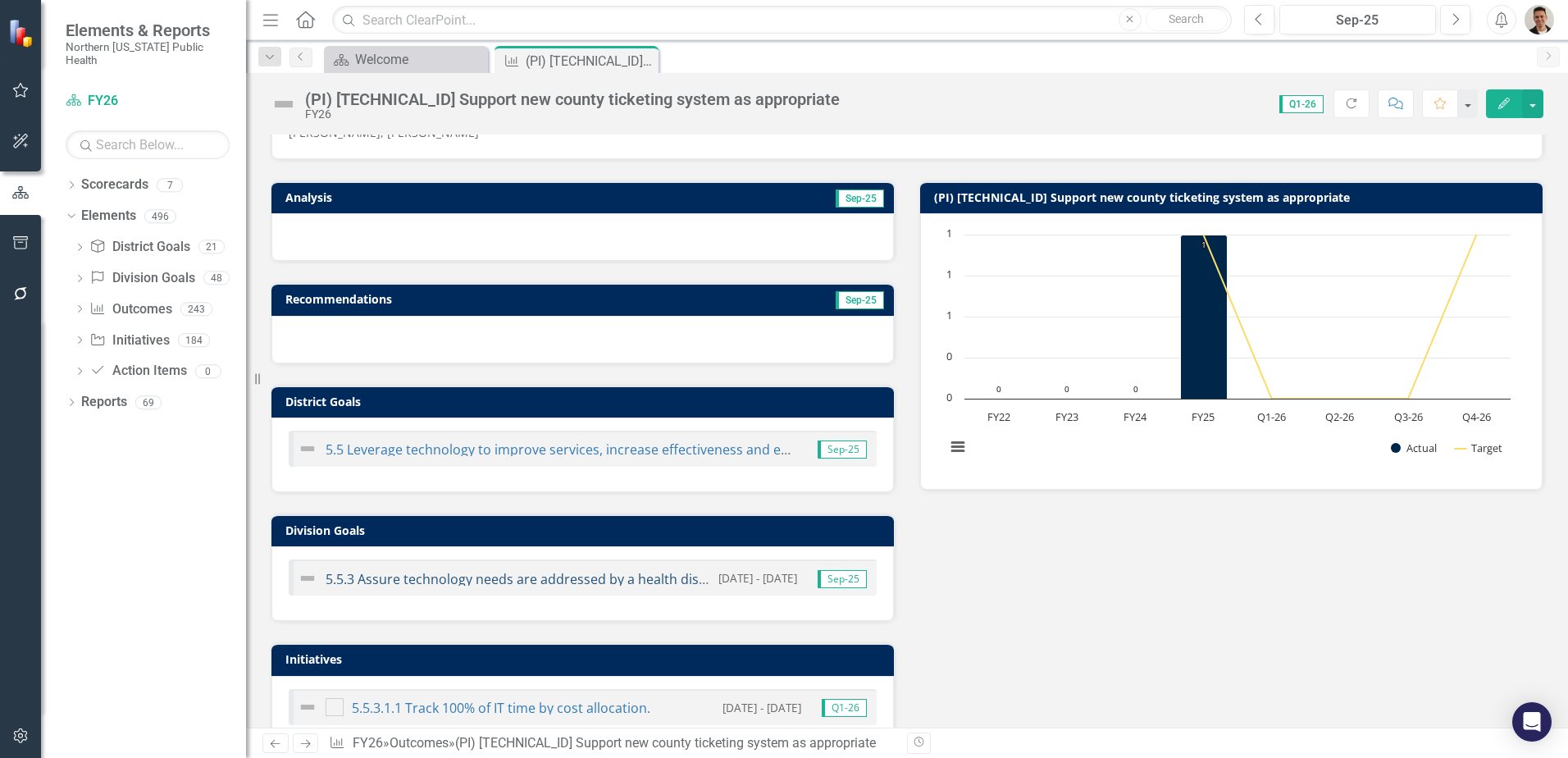
scroll to position [410, 0]
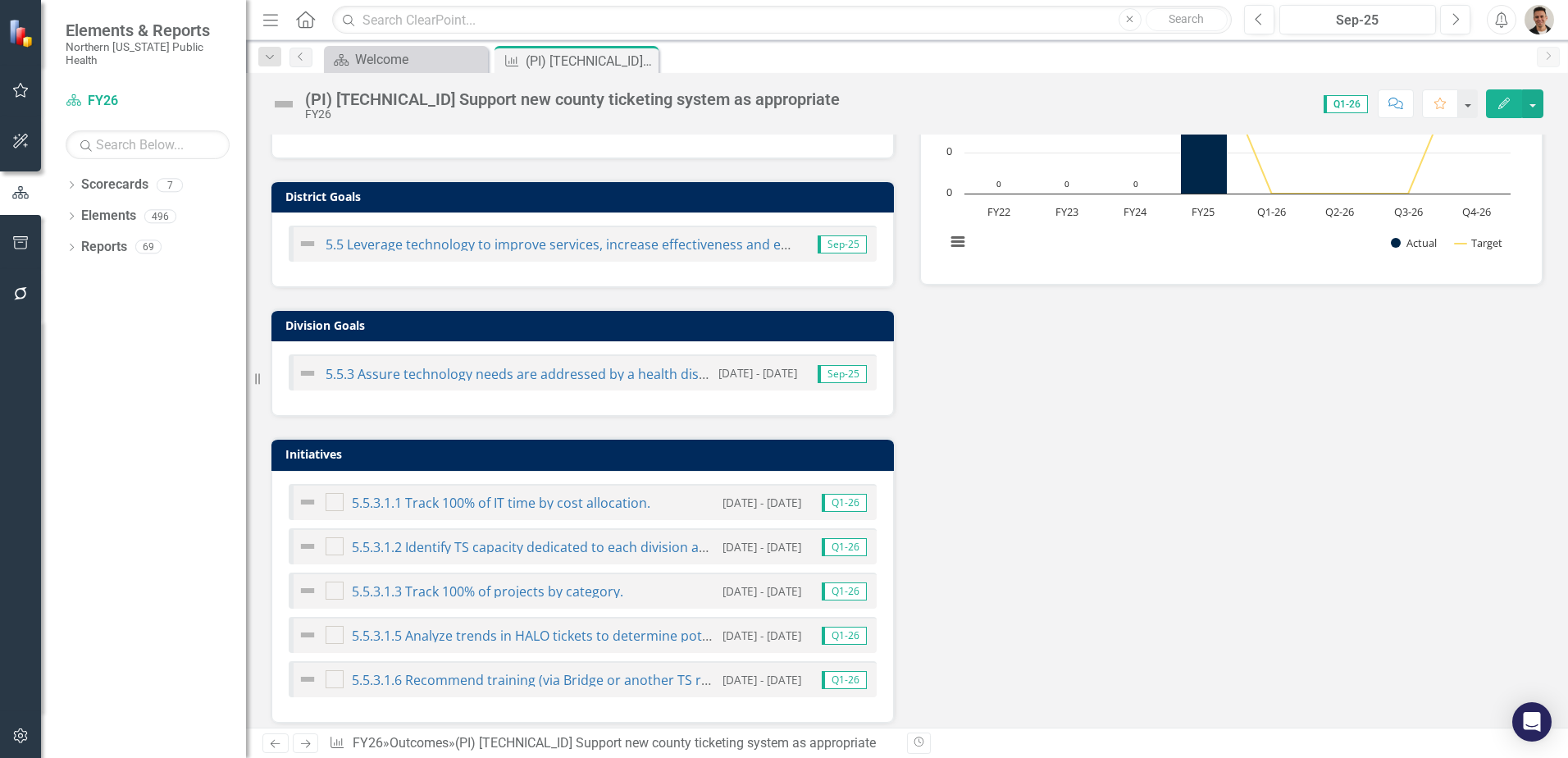
scroll to position [468, 0]
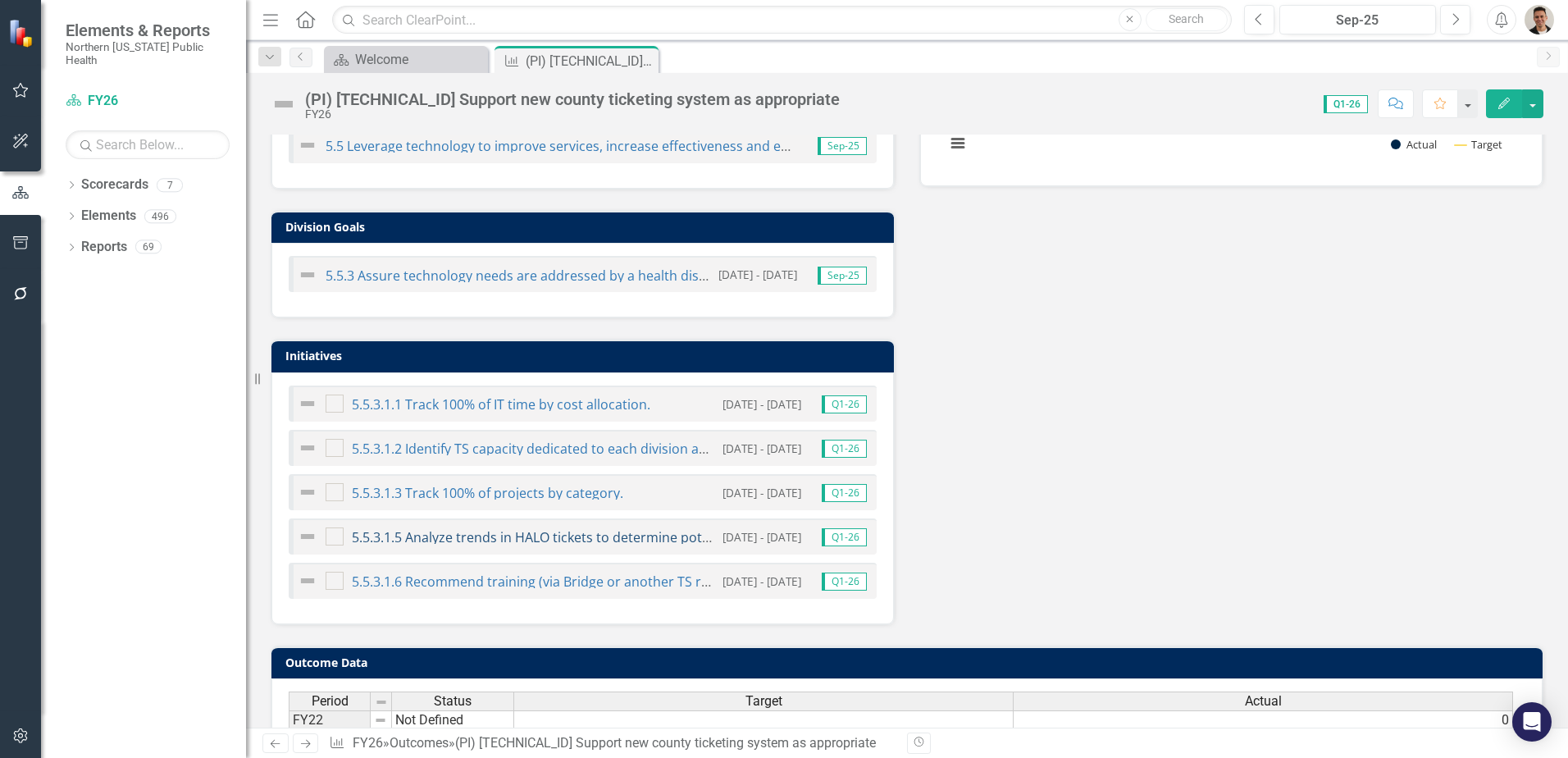
click at [459, 536] on link "5.5.3.1.5 Analyze trends in HALO tickets to determine potential future quality …" at bounding box center [654, 537] width 605 height 18
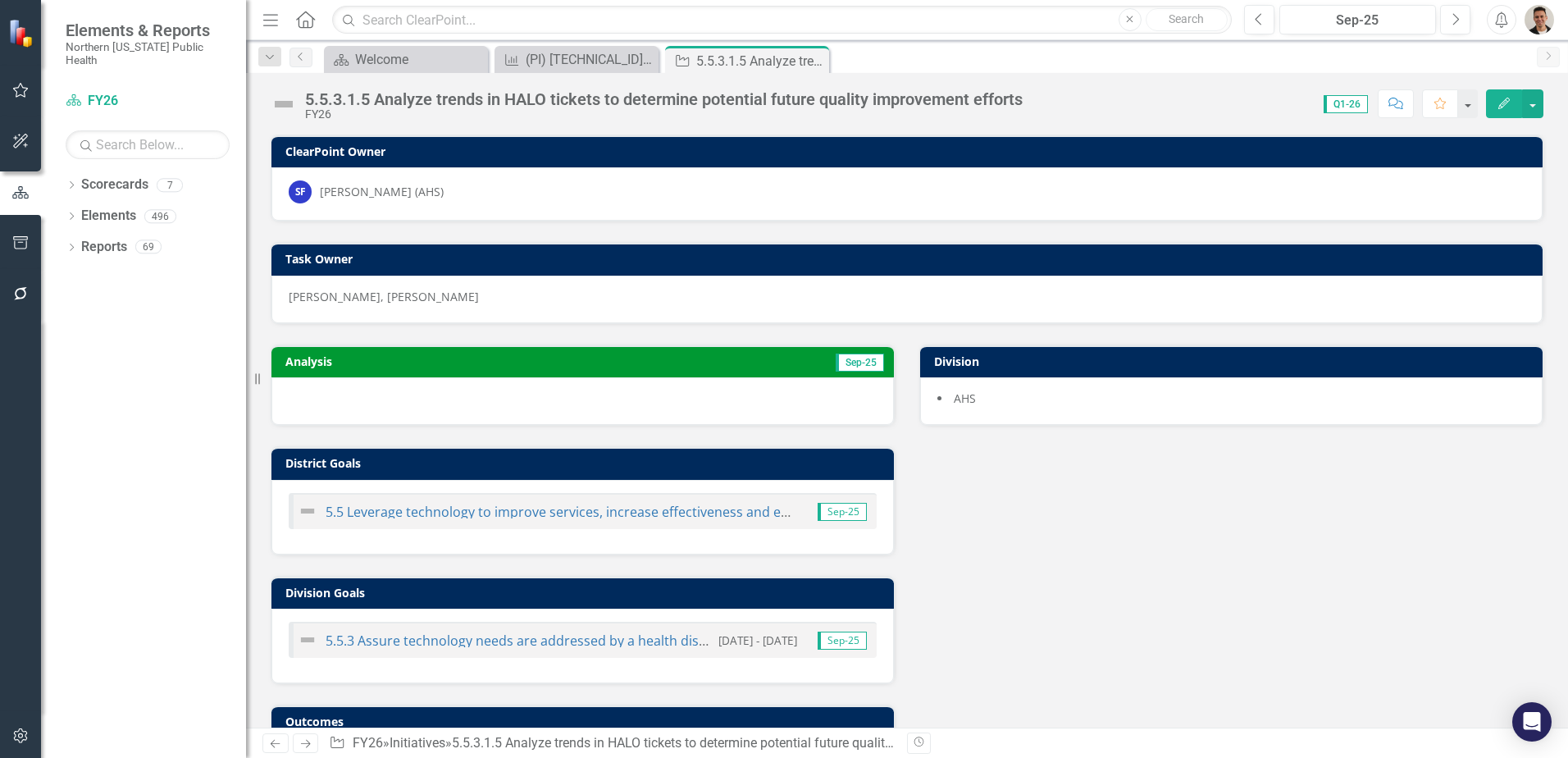
click at [366, 101] on div "5.5.3.1.5 Analyze trends in HALO tickets to determine potential future quality …" at bounding box center [663, 99] width 718 height 18
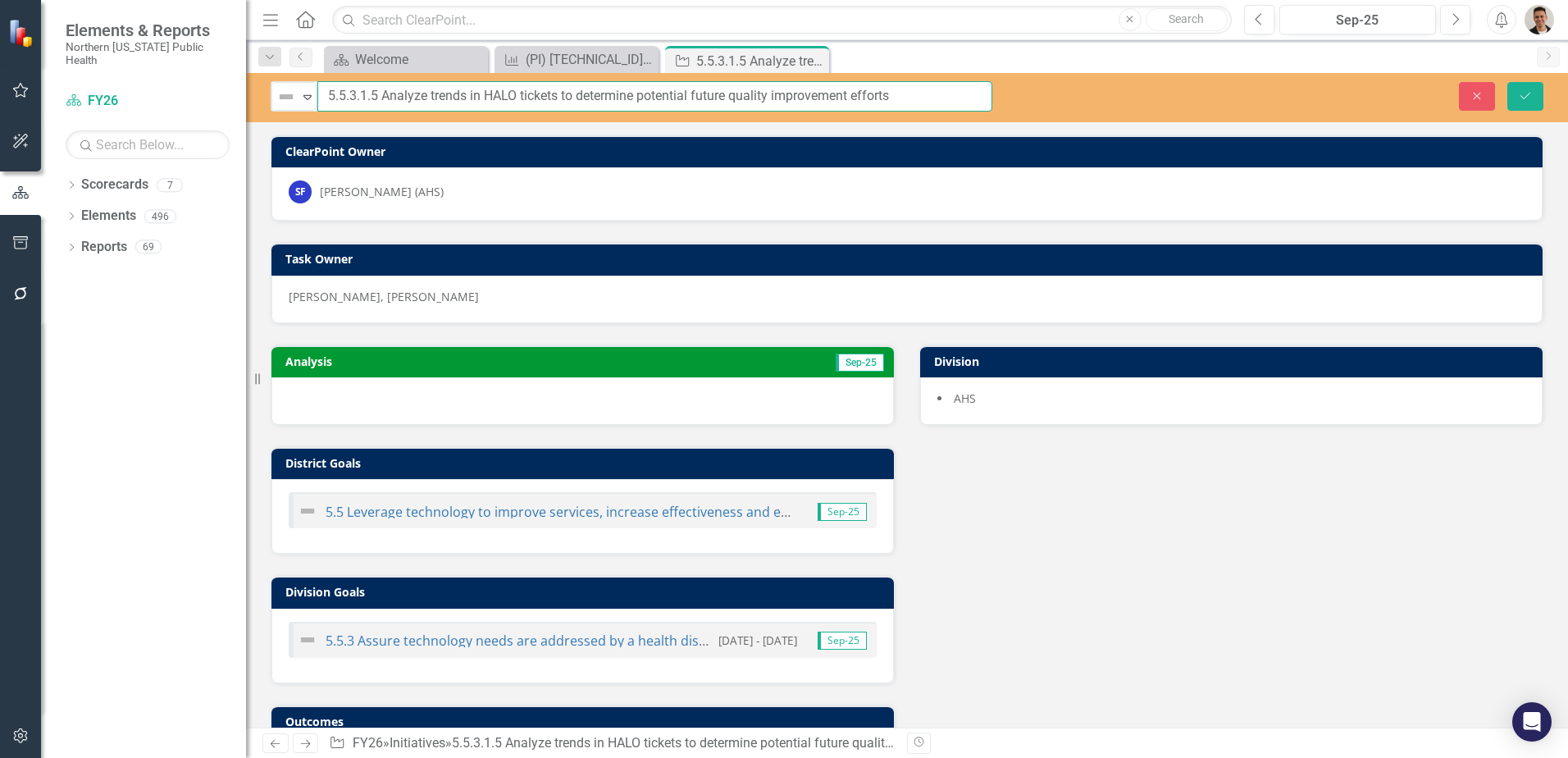
click at [377, 98] on input "5.5.3.1.5 Analyze trends in HALO tickets to determine potential future quality …" at bounding box center [655, 96] width 675 height 30
type input "5.5.3.1.4 Analyze trends in HALO tickets to determine potential future quality …"
click at [1532, 94] on icon "Save" at bounding box center [1525, 96] width 15 height 12
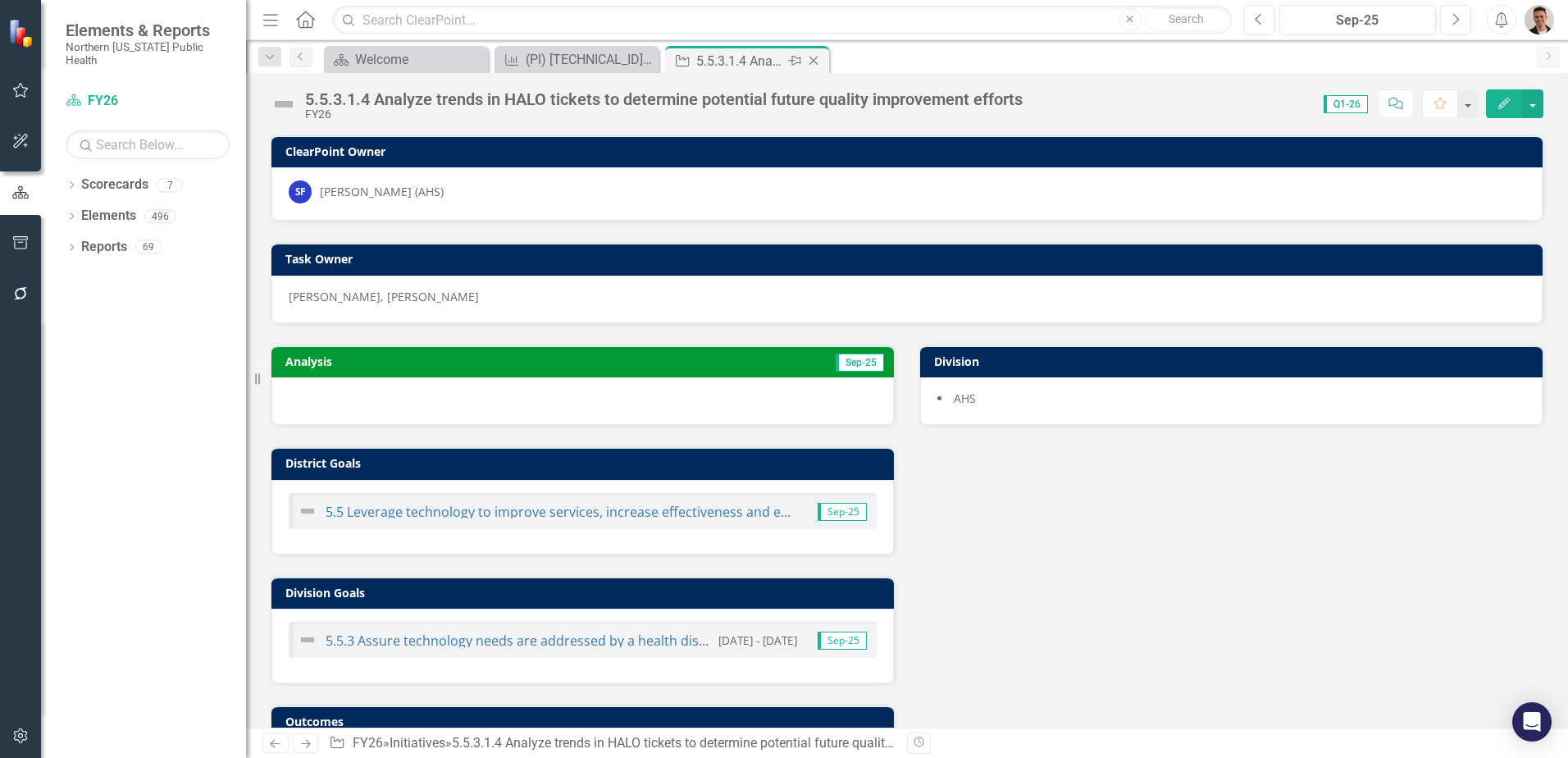
click at [819, 58] on icon "Close" at bounding box center [814, 60] width 16 height 13
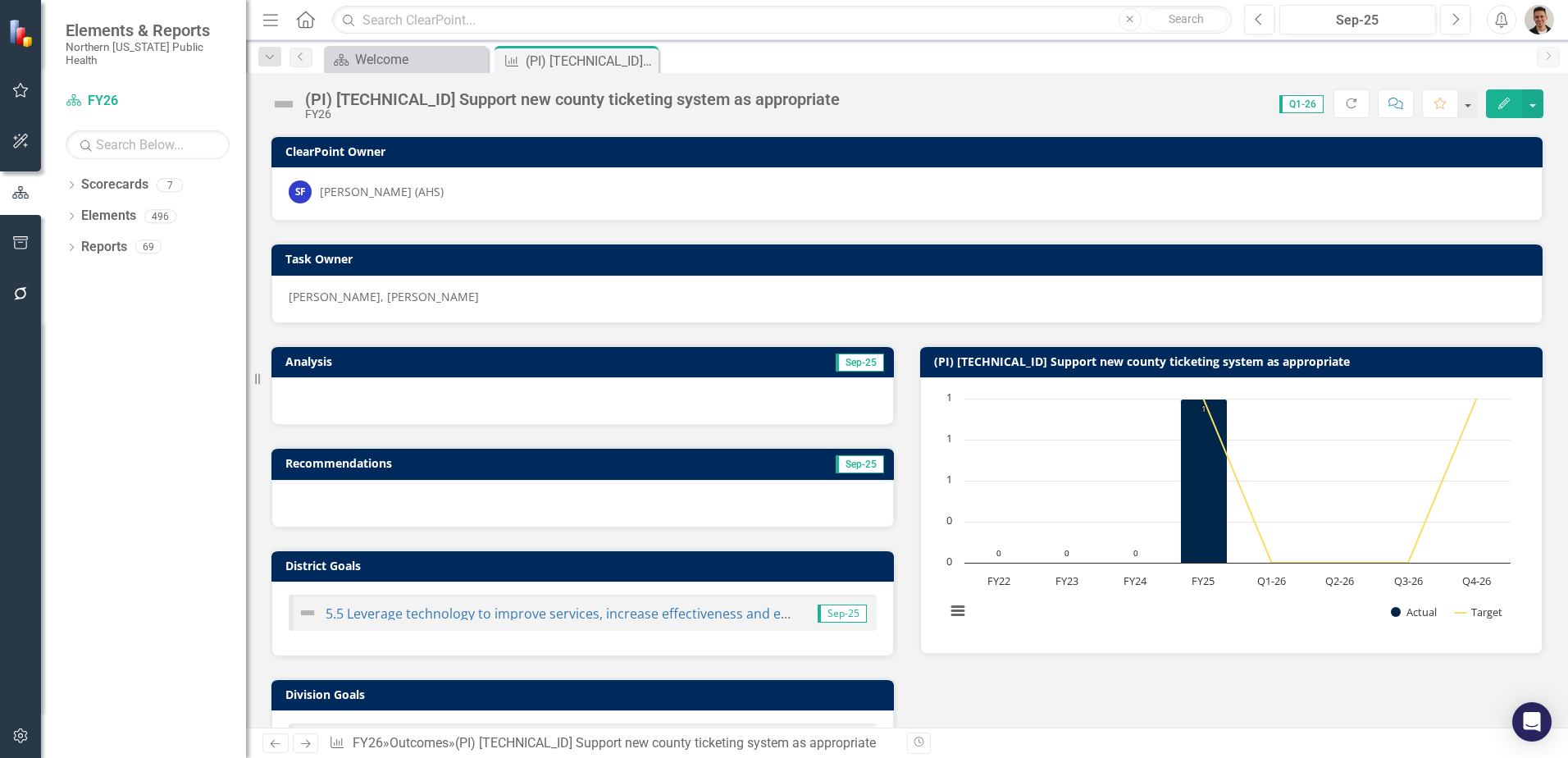
scroll to position [638, 0]
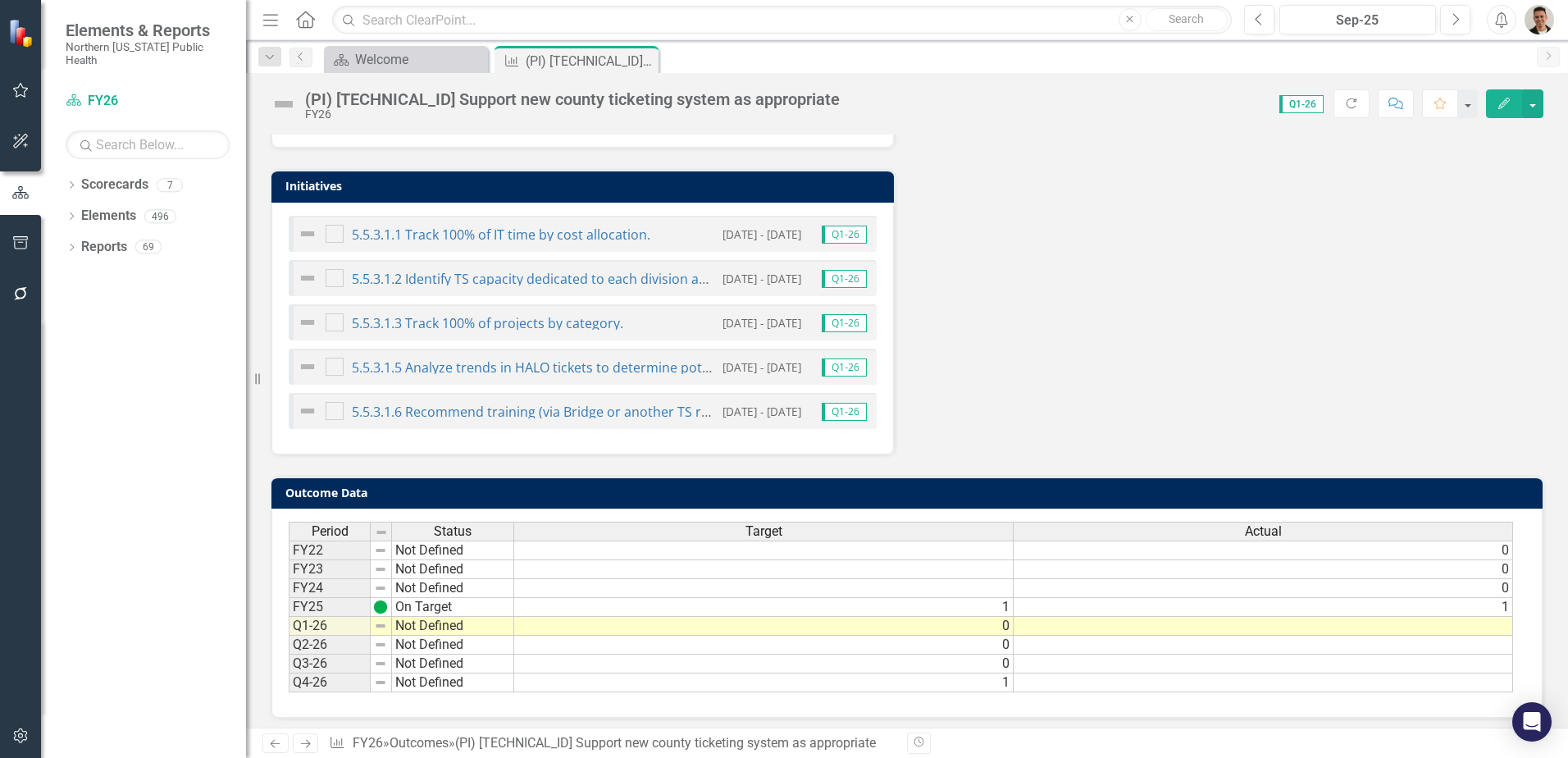
click at [476, 419] on div "5.5.3.1.6 Recommend training (via Bridge or another TS resource) to staff based…" at bounding box center [505, 411] width 417 height 20
click at [478, 414] on link "5.5.3.1.6 Recommend training (via Bridge or another TS resource) to staff based…" at bounding box center [694, 411] width 685 height 18
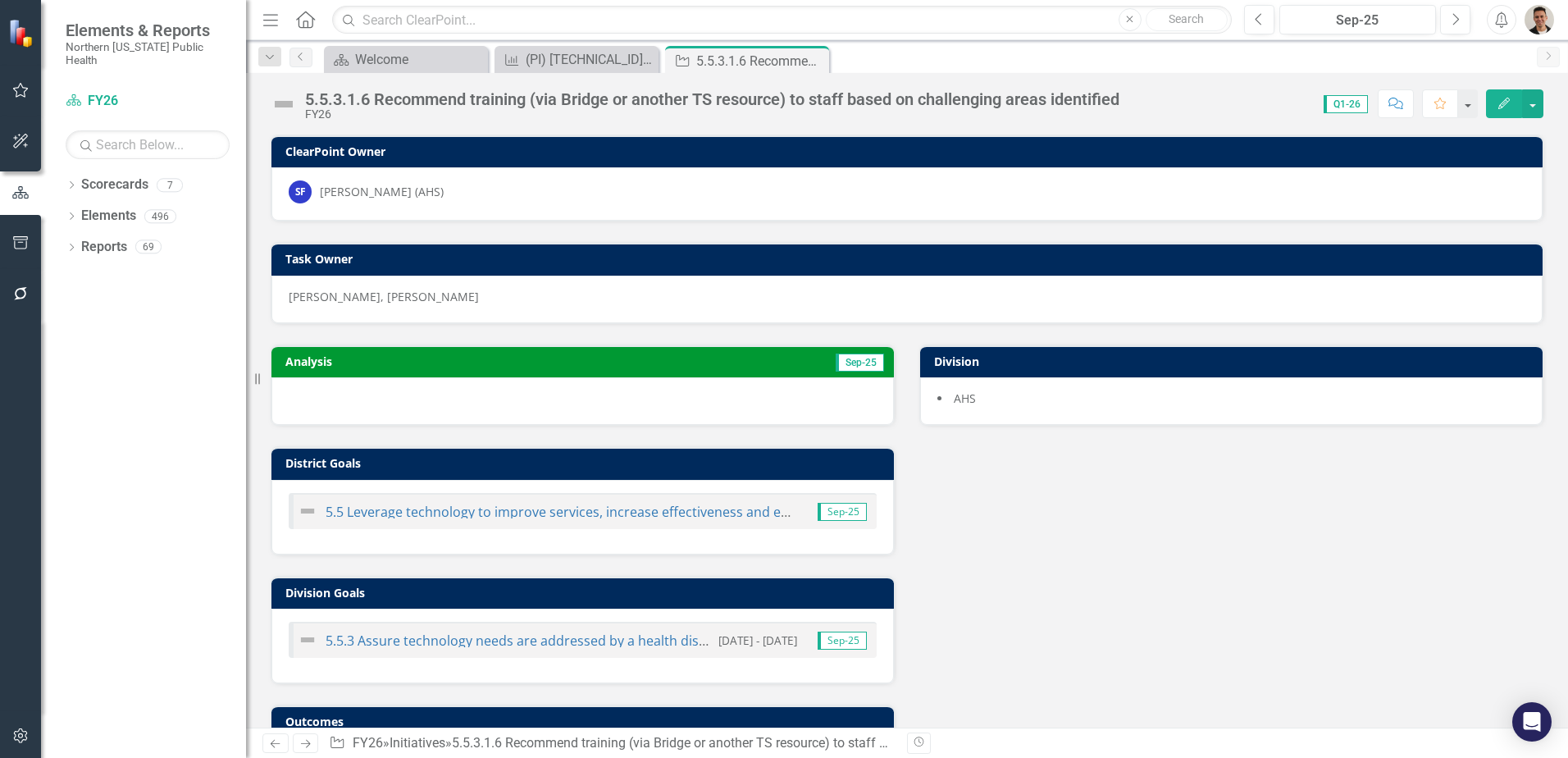
click at [366, 91] on div "5.5.3.1.6 Recommend training (via Bridge or another TS resource) to staff based…" at bounding box center [711, 99] width 815 height 18
click at [366, 94] on div "5.5.3.1.6 Recommend training (via Bridge or another TS resource) to staff based…" at bounding box center [711, 99] width 815 height 18
click at [358, 99] on div "5.5.3.1.6 Recommend training (via Bridge or another TS resource) to staff based…" at bounding box center [711, 99] width 815 height 18
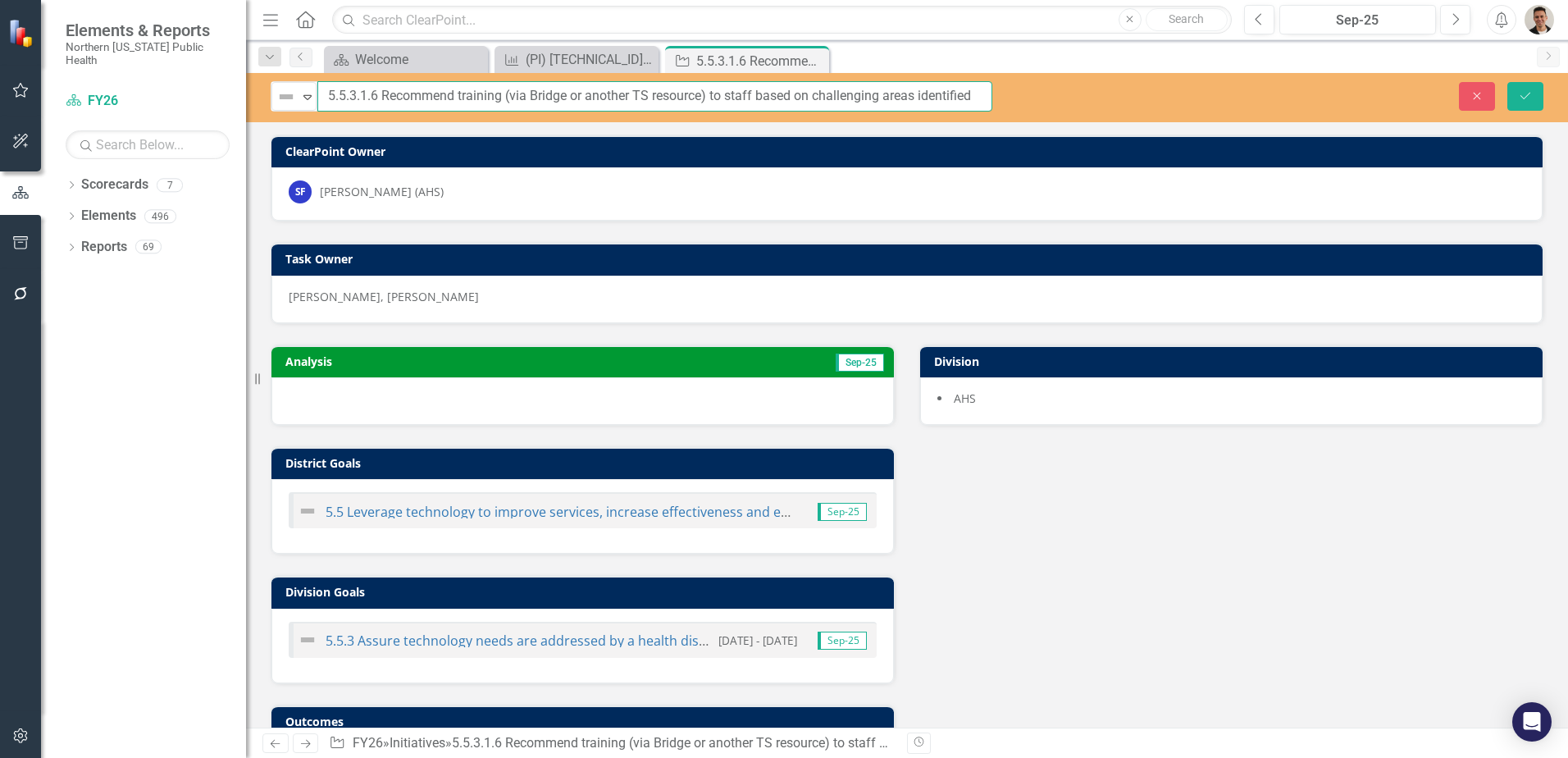
click at [379, 94] on input "5.5.3.1.6 Recommend training (via Bridge or another TS resource) to staff based…" at bounding box center [655, 96] width 675 height 30
type input "5.5.3.1.5 Recommend training (via Bridge or another TS resource) to staff based…"
click at [1530, 99] on icon "Save" at bounding box center [1525, 96] width 15 height 12
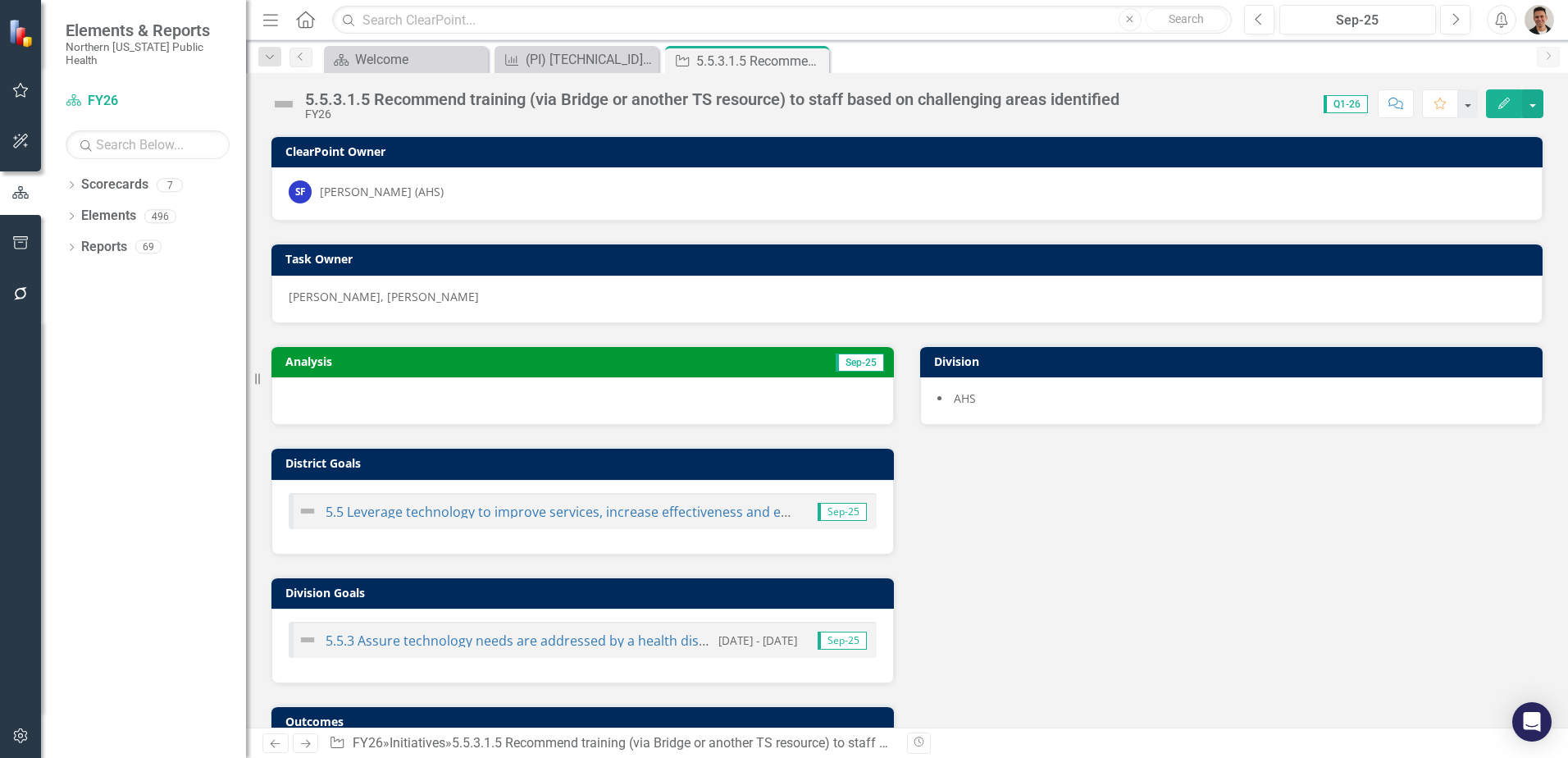
drag, startPoint x: 819, startPoint y: 56, endPoint x: 153, endPoint y: 0, distance: 668.4
click at [0, 0] on icon "Close" at bounding box center [0, 0] width 0 height 0
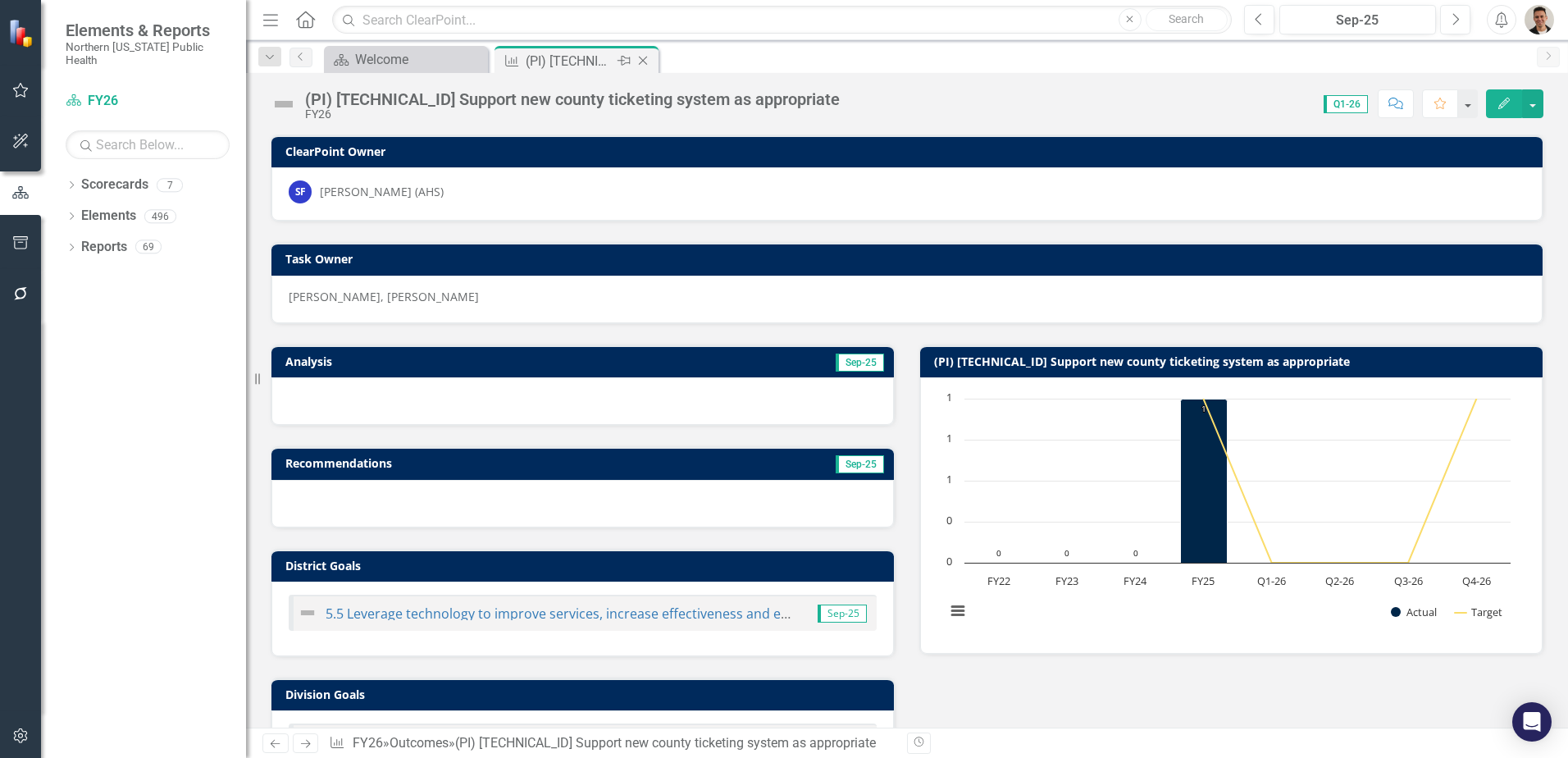
click at [644, 61] on icon at bounding box center [643, 61] width 9 height 9
